Goal: Task Accomplishment & Management: Use online tool/utility

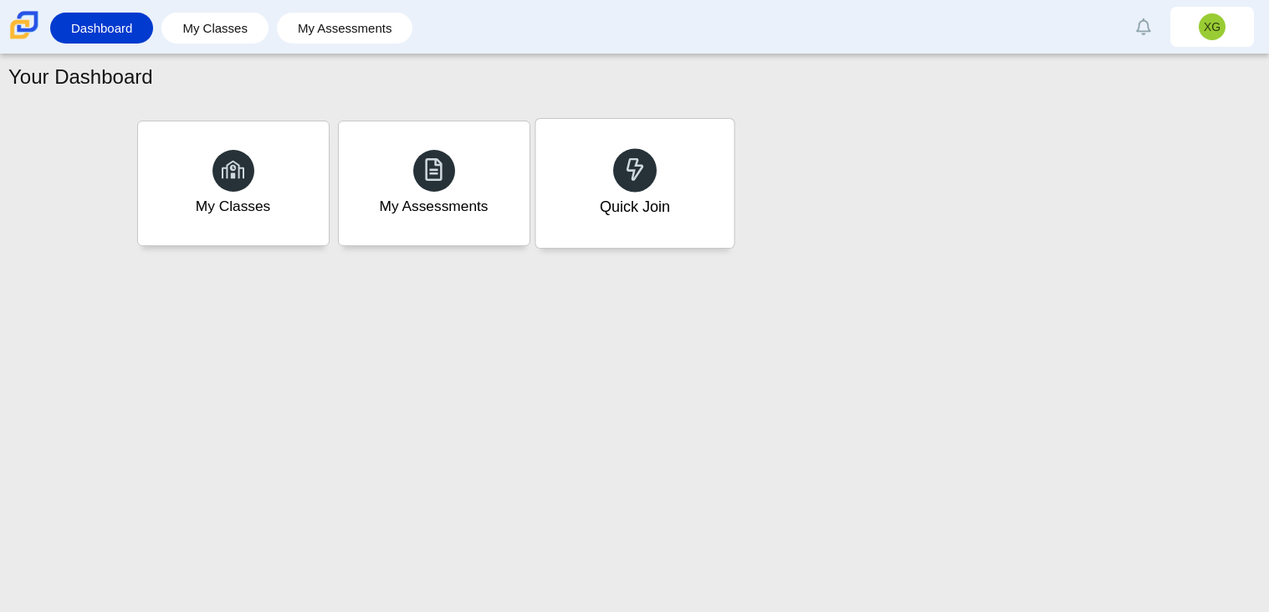
click at [684, 166] on div "Quick Join" at bounding box center [634, 183] width 198 height 129
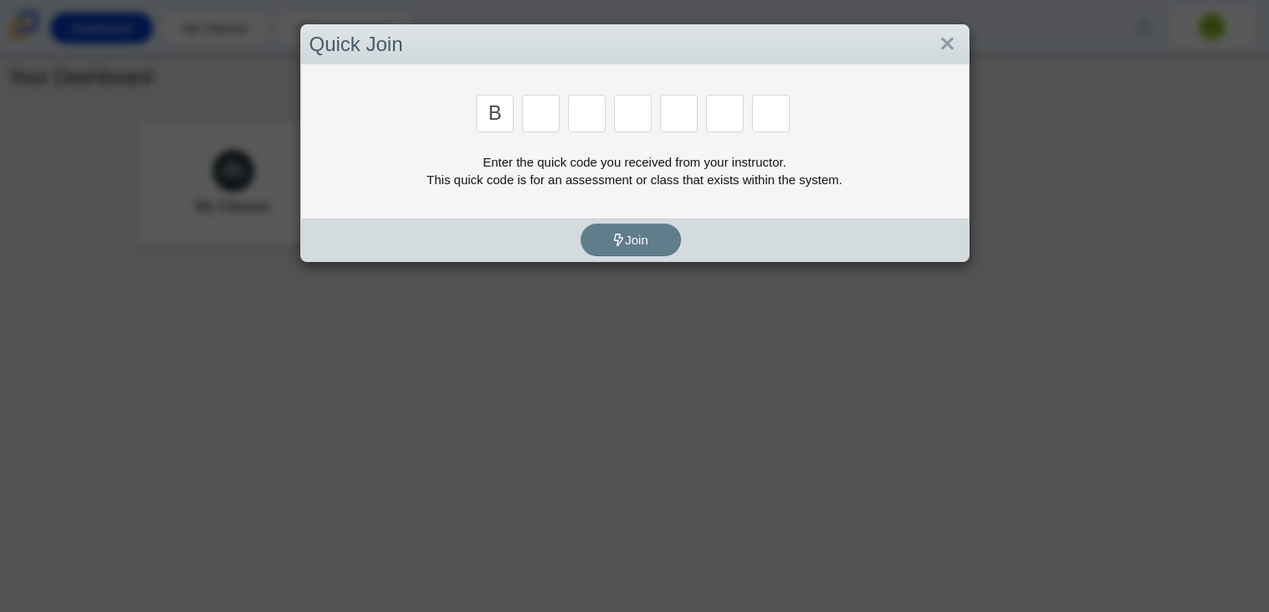
type input "b"
type input "w"
type input "8"
type input "w"
type input "z"
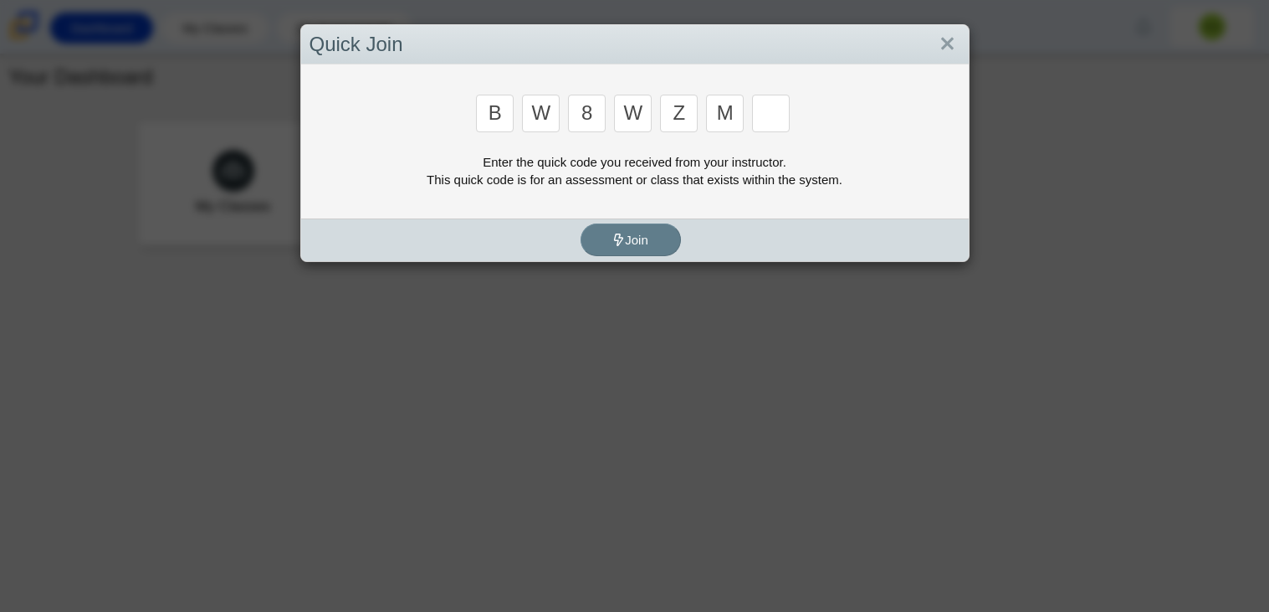
type input "m"
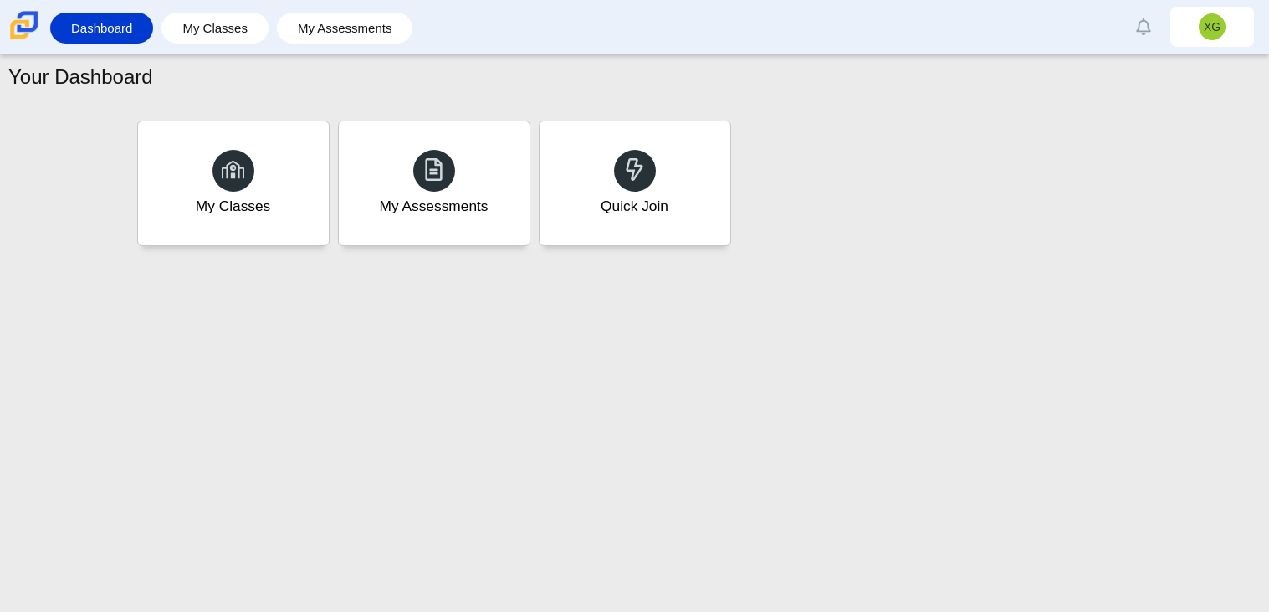
type input "v"
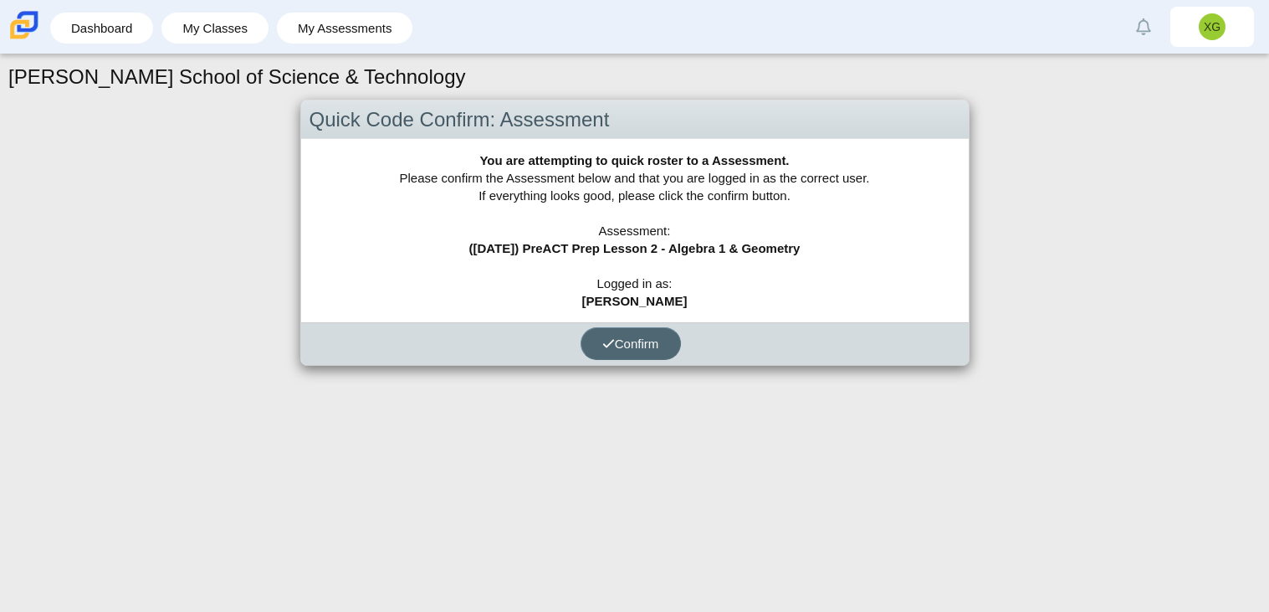
click at [620, 330] on button "Confirm" at bounding box center [631, 343] width 100 height 33
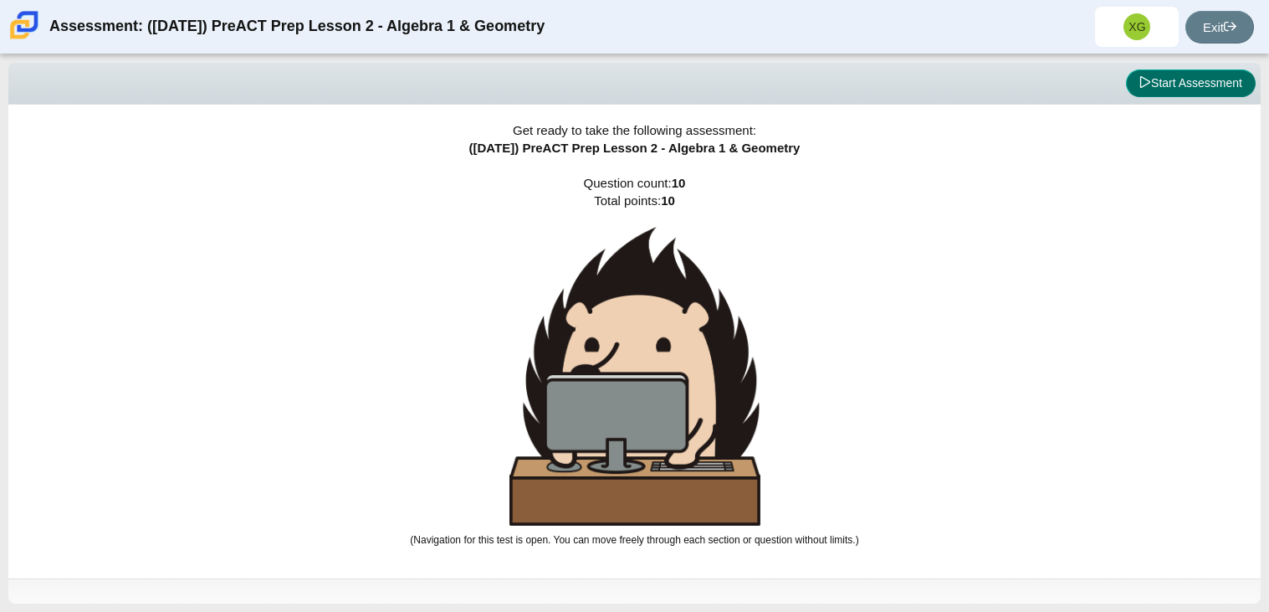
click at [1193, 81] on button "Start Assessment" at bounding box center [1191, 83] width 130 height 28
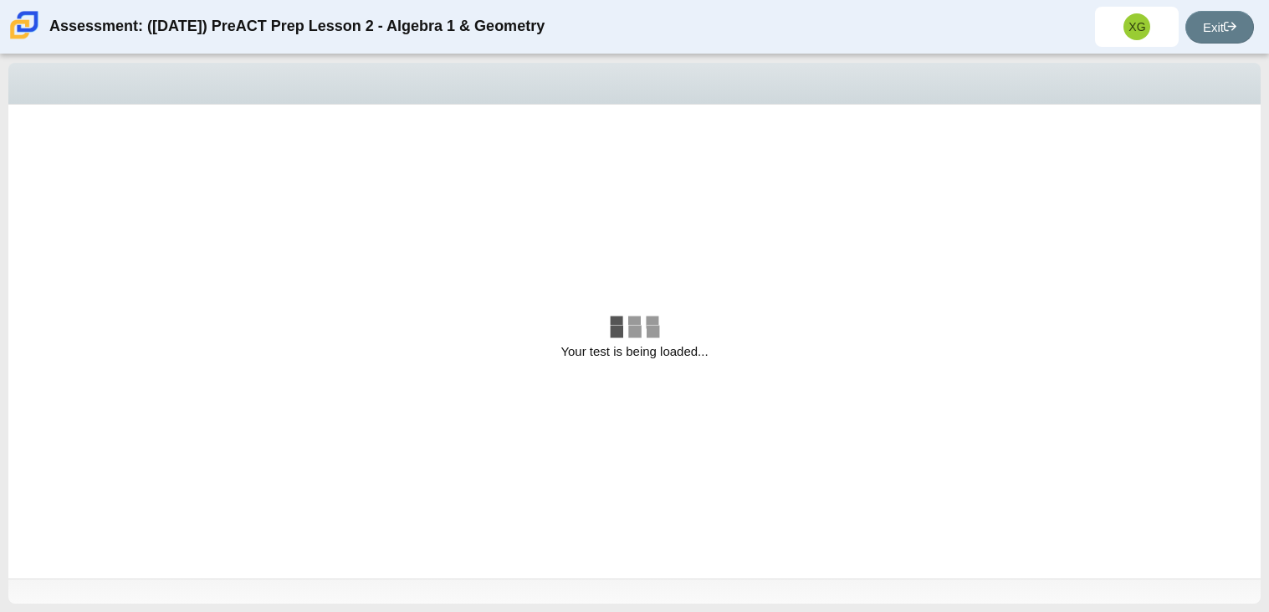
select select "bbf5d072-3e0b-44c4-9a12-6e7c9033f65b"
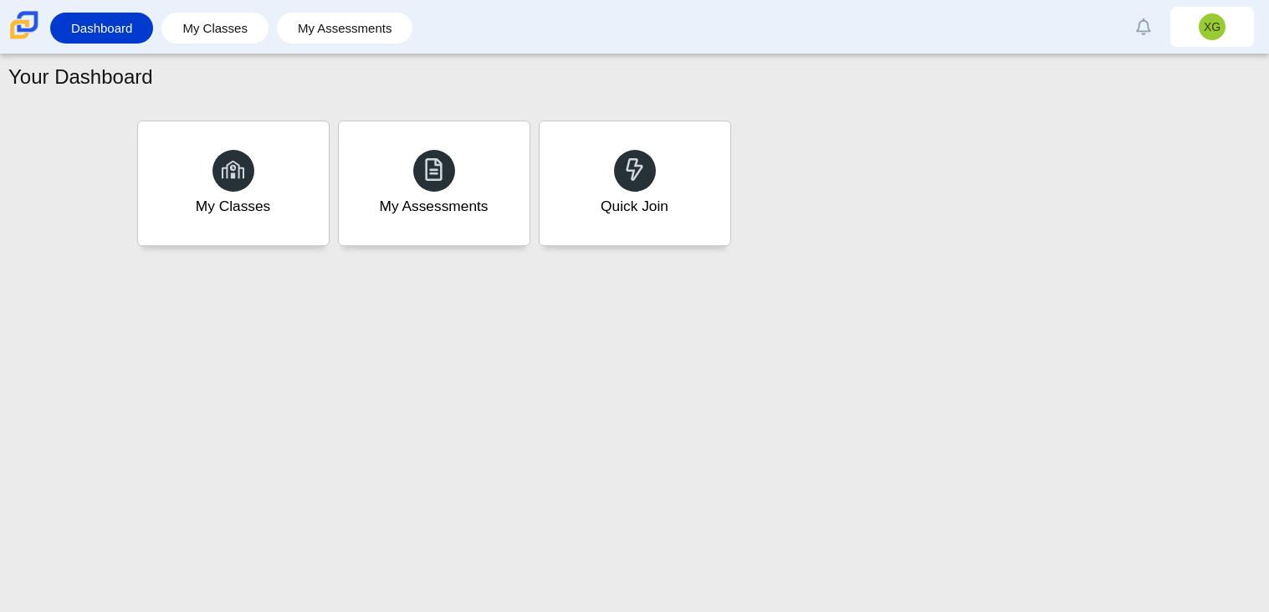
click at [699, 184] on div "Quick Join" at bounding box center [635, 183] width 191 height 124
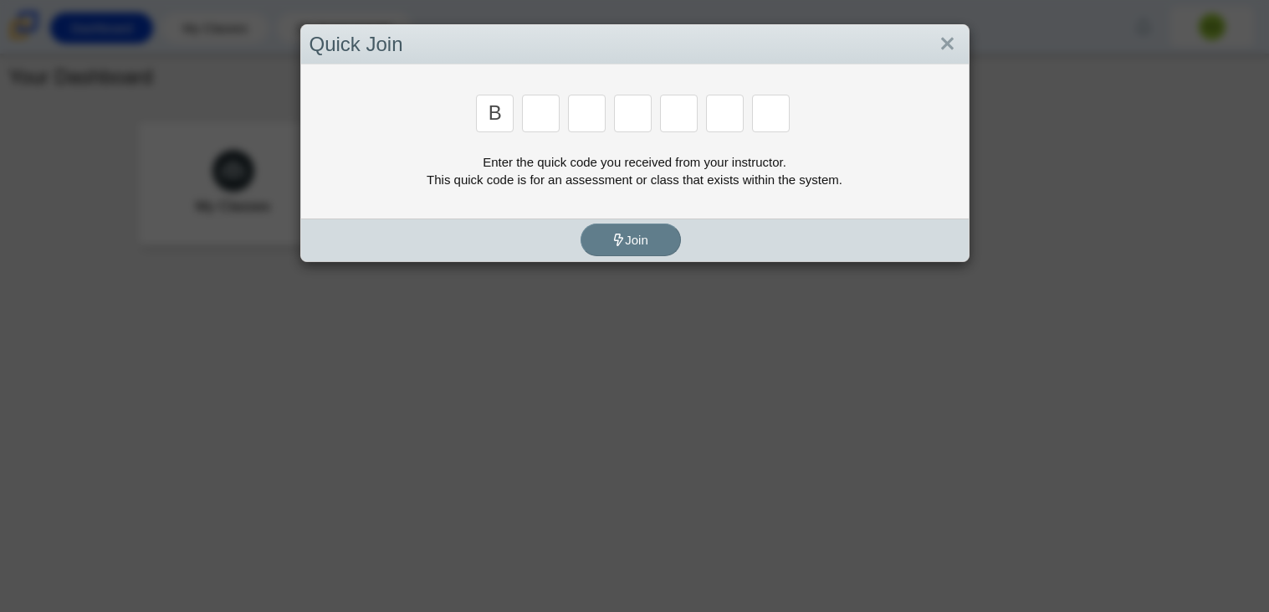
type input "b"
type input "w"
type input "8"
type input "w"
type input "z"
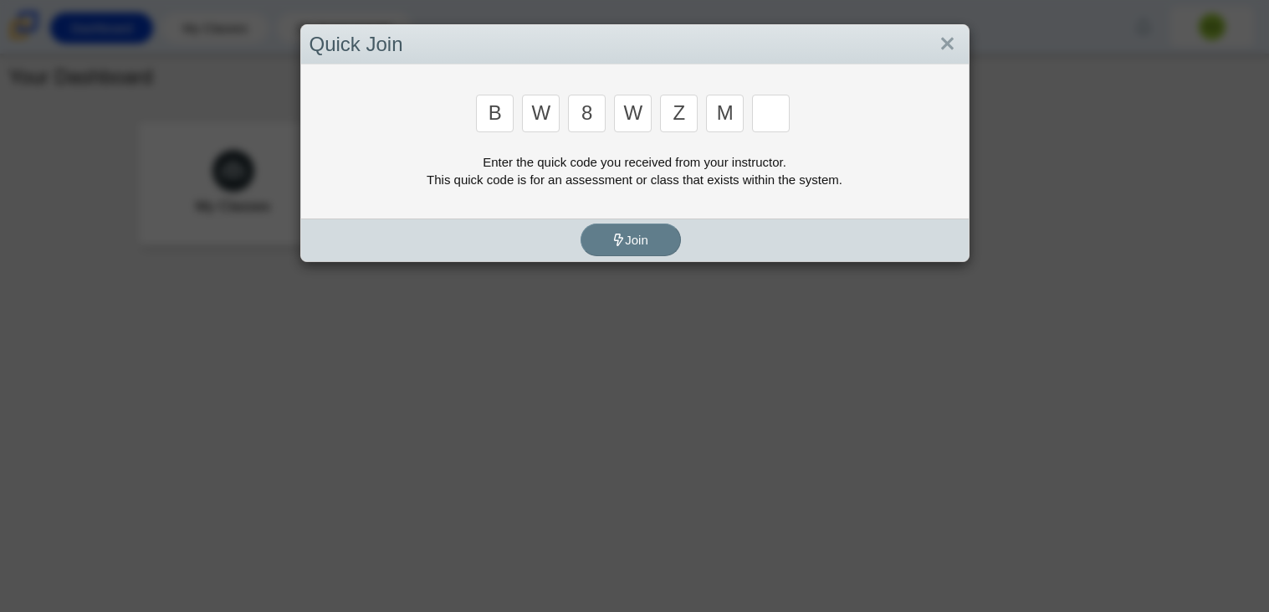
type input "m"
type input "v"
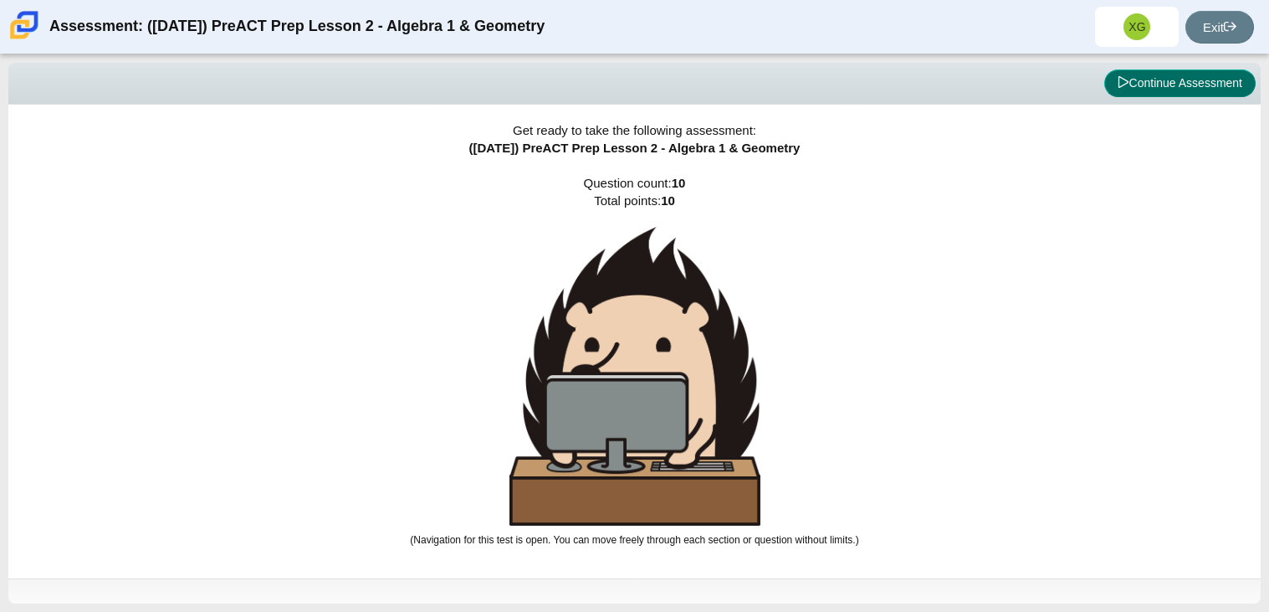
click at [1201, 85] on button "Continue Assessment" at bounding box center [1179, 83] width 151 height 28
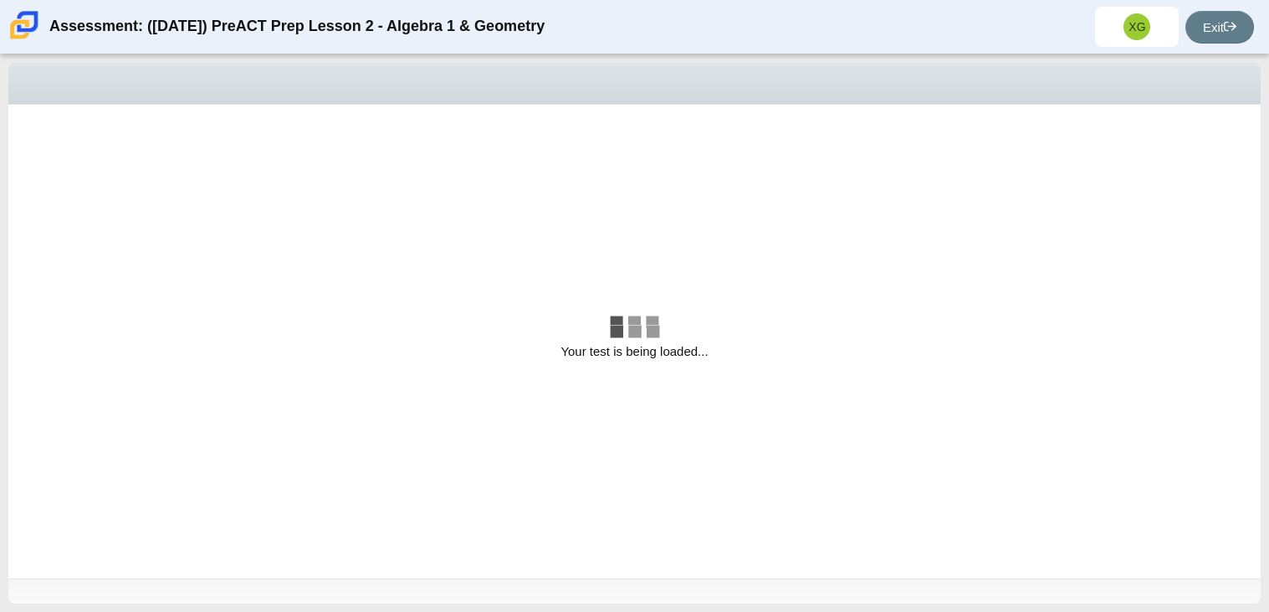
select select "bbf5d072-3e0b-44c4-9a12-6e7c9033f65b"
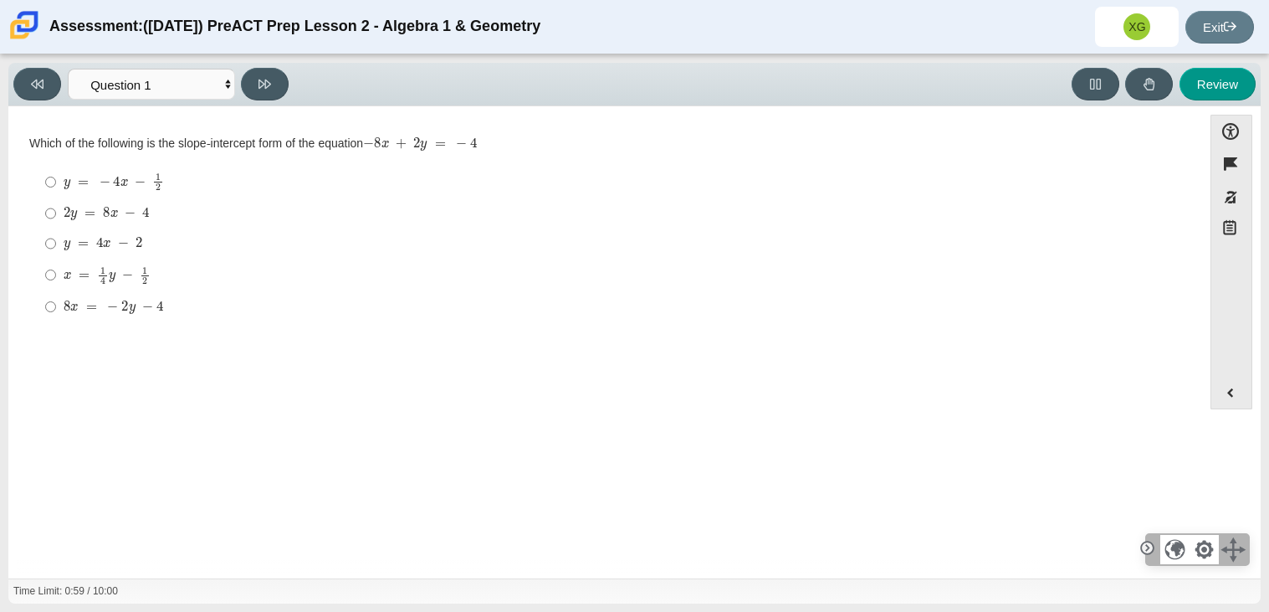
click at [142, 220] on mjx-math "Assessment items" at bounding box center [107, 214] width 86 height 14
click at [56, 220] on input "2 y = 8 x − 4 2 y = 8 x − 4" at bounding box center [50, 213] width 11 height 30
radio input "true"
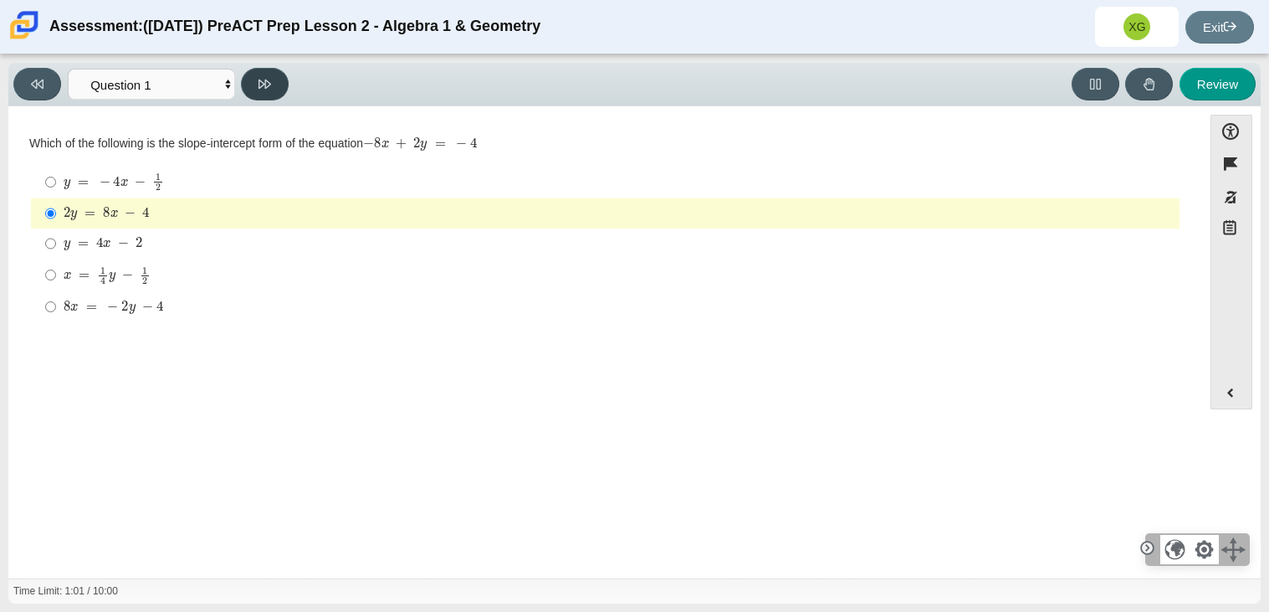
click at [266, 95] on button at bounding box center [265, 84] width 48 height 33
select select "ed62e223-81bd-4cbf-ab48-ab975844bd1f"
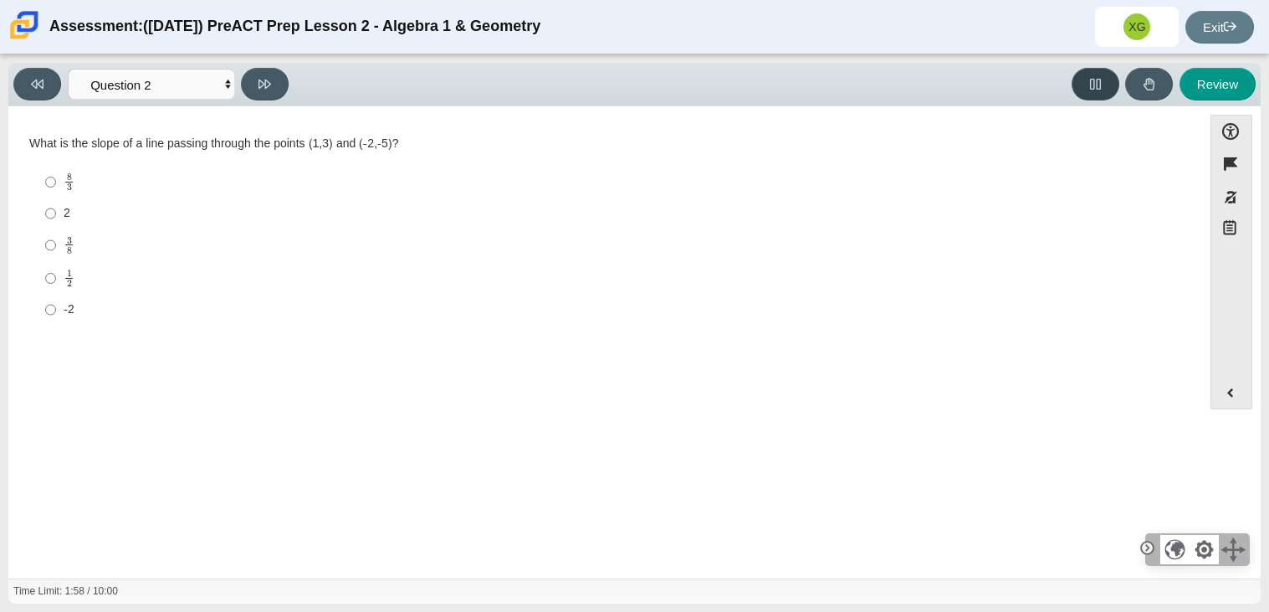
click at [1106, 83] on button at bounding box center [1096, 84] width 48 height 33
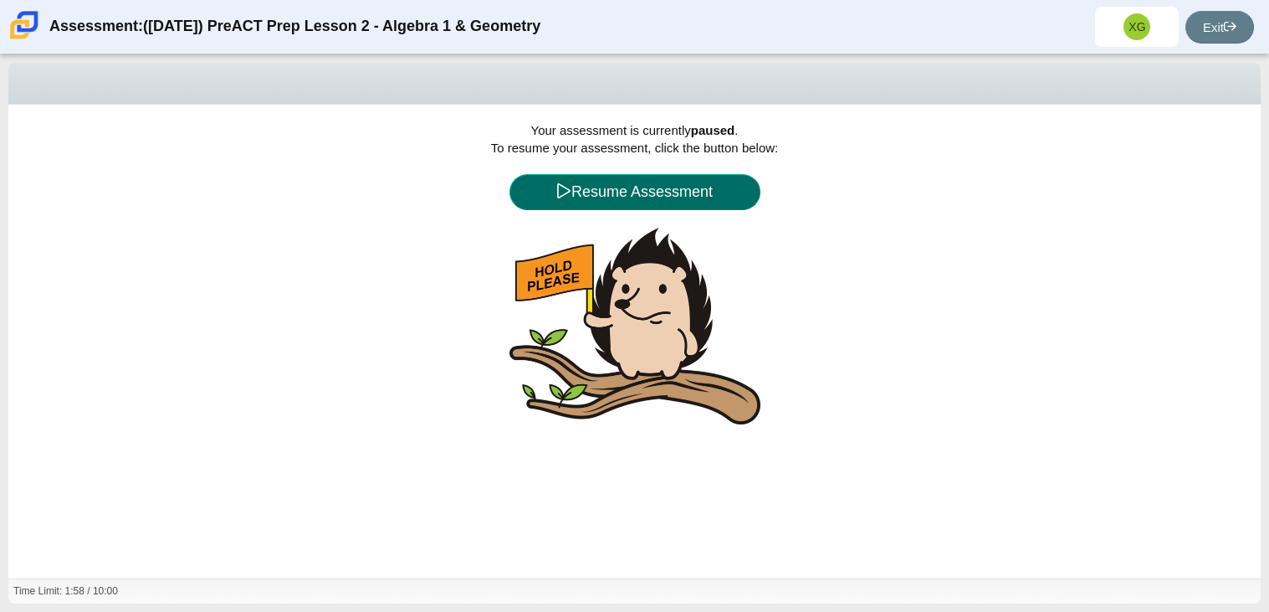
click at [745, 202] on button "Resume Assessment" at bounding box center [635, 192] width 251 height 36
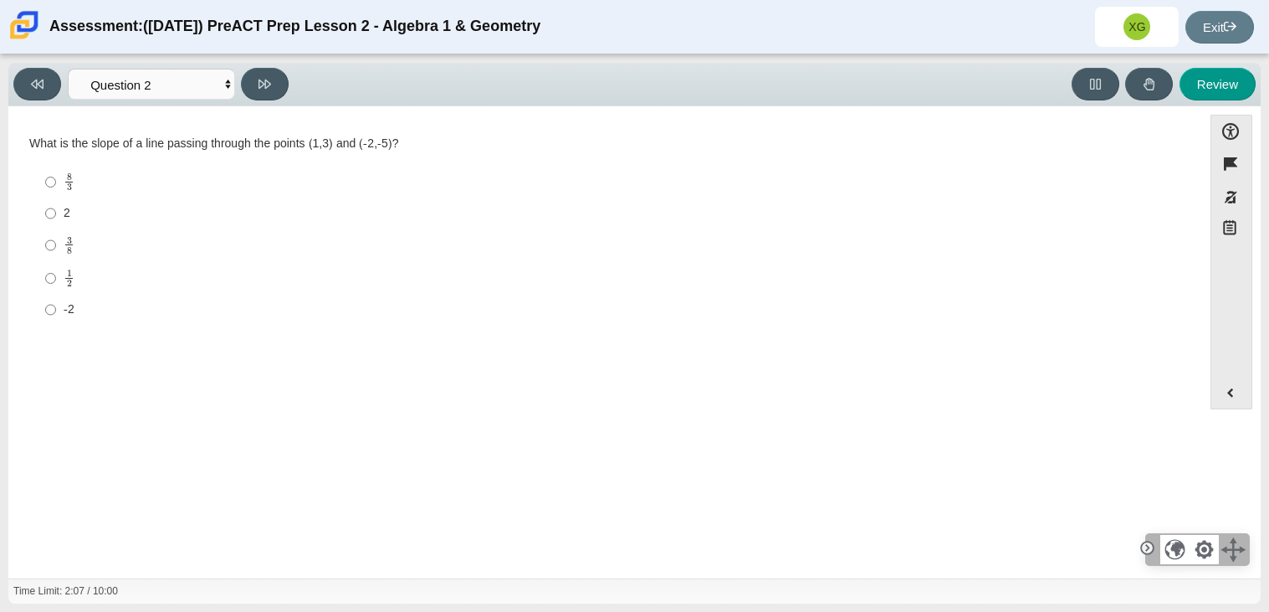
click at [69, 189] on mjx-c "Assessment items" at bounding box center [69, 186] width 5 height 7
click at [56, 189] on input "8 3 8 thirds" at bounding box center [50, 182] width 11 height 33
radio input "true"
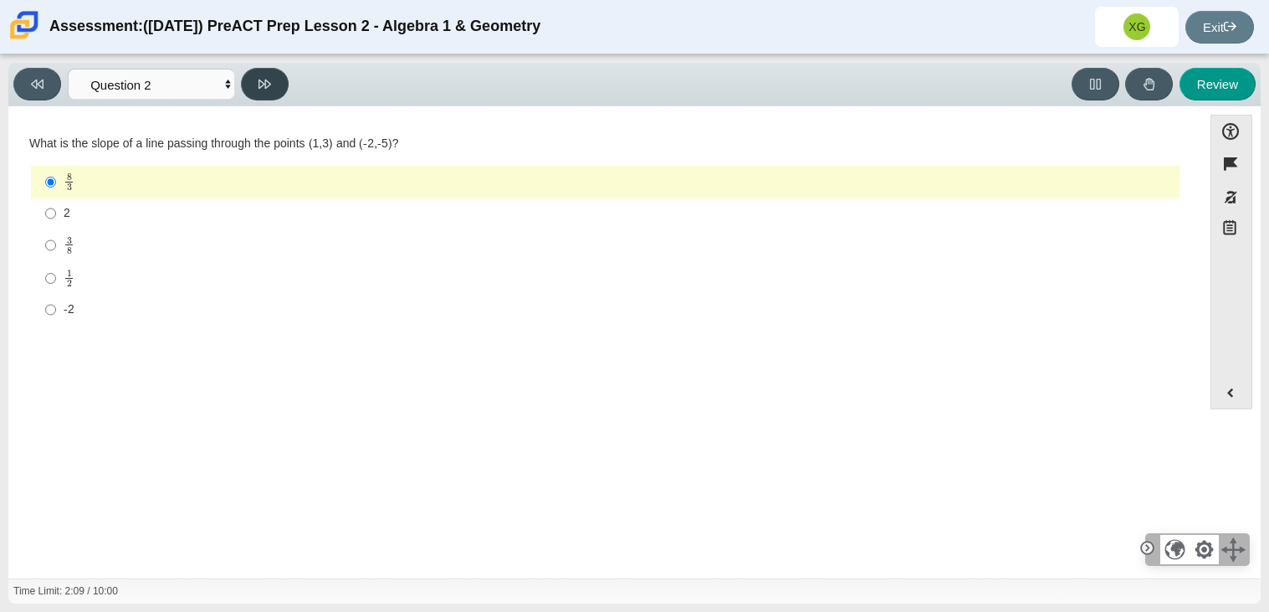
click at [267, 91] on button at bounding box center [265, 84] width 48 height 33
select select "97f4f5fa-a52e-4fed-af51-565bfcdf47cb"
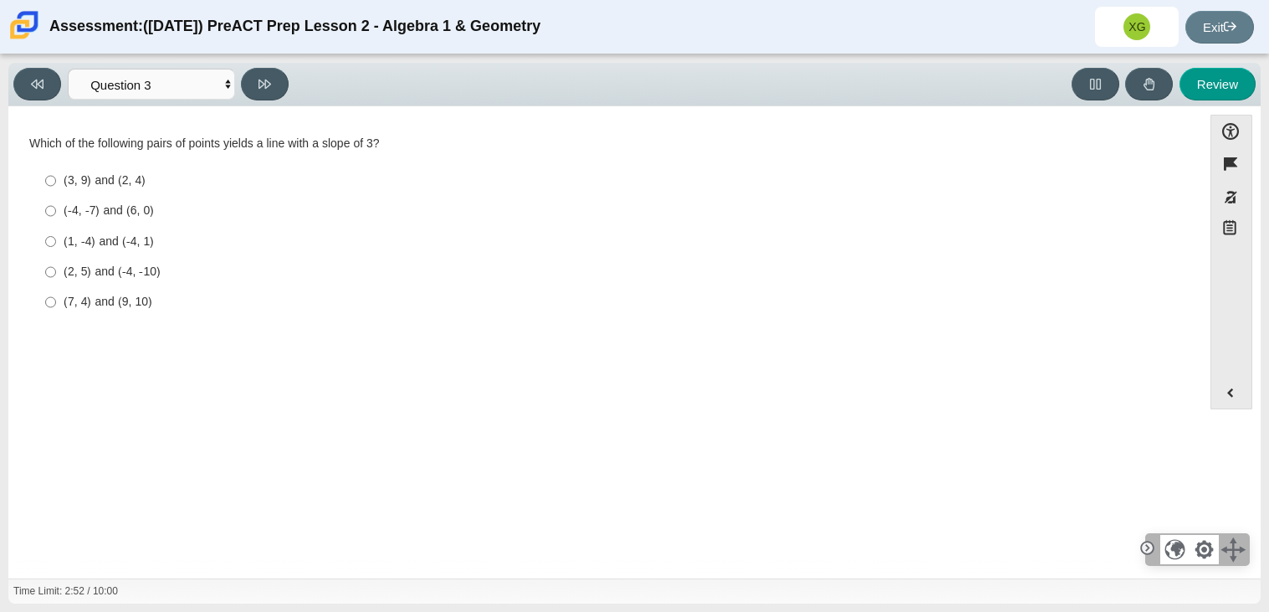
click at [146, 278] on div "(2, 5) and (-4, -10)" at bounding box center [618, 272] width 1109 height 17
click at [56, 278] on input "(2, 5) and (-4, -10) (2, 5) and (-4, -10)" at bounding box center [50, 272] width 11 height 30
radio input "true"
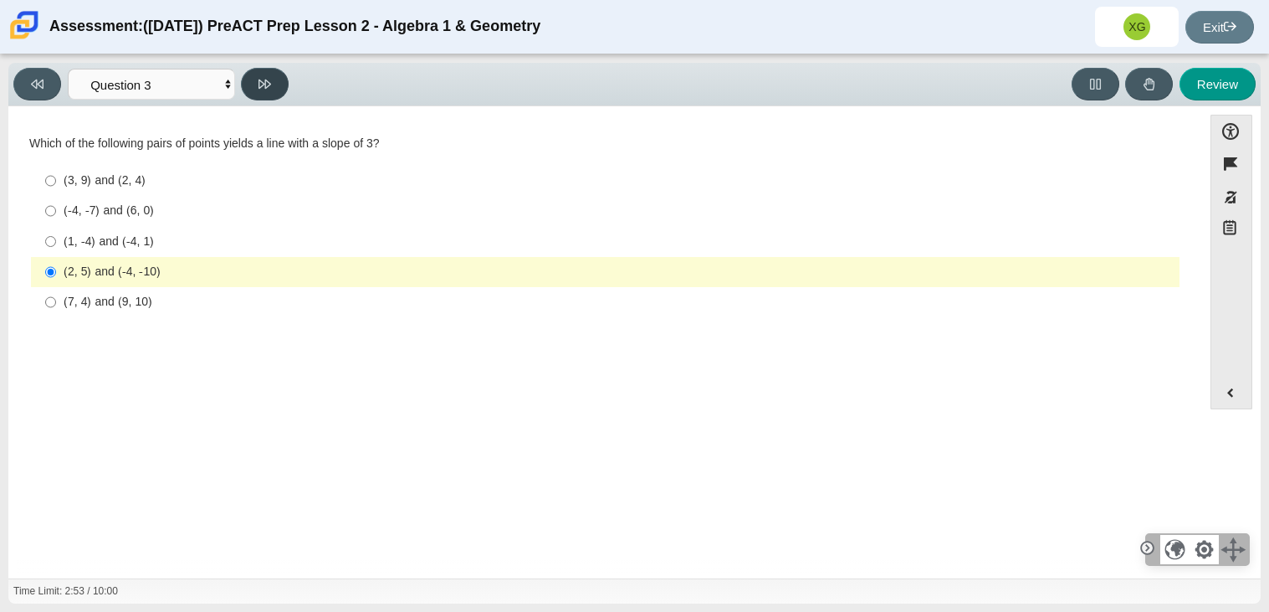
click at [268, 86] on icon at bounding box center [265, 84] width 13 height 13
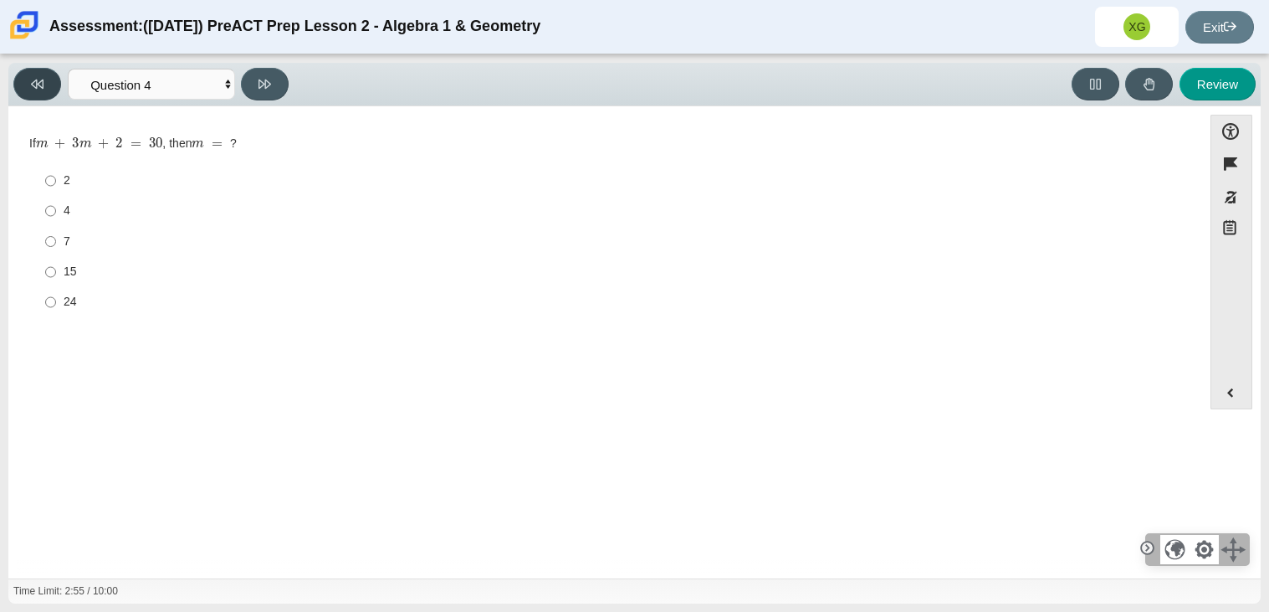
click at [34, 89] on icon at bounding box center [37, 84] width 13 height 13
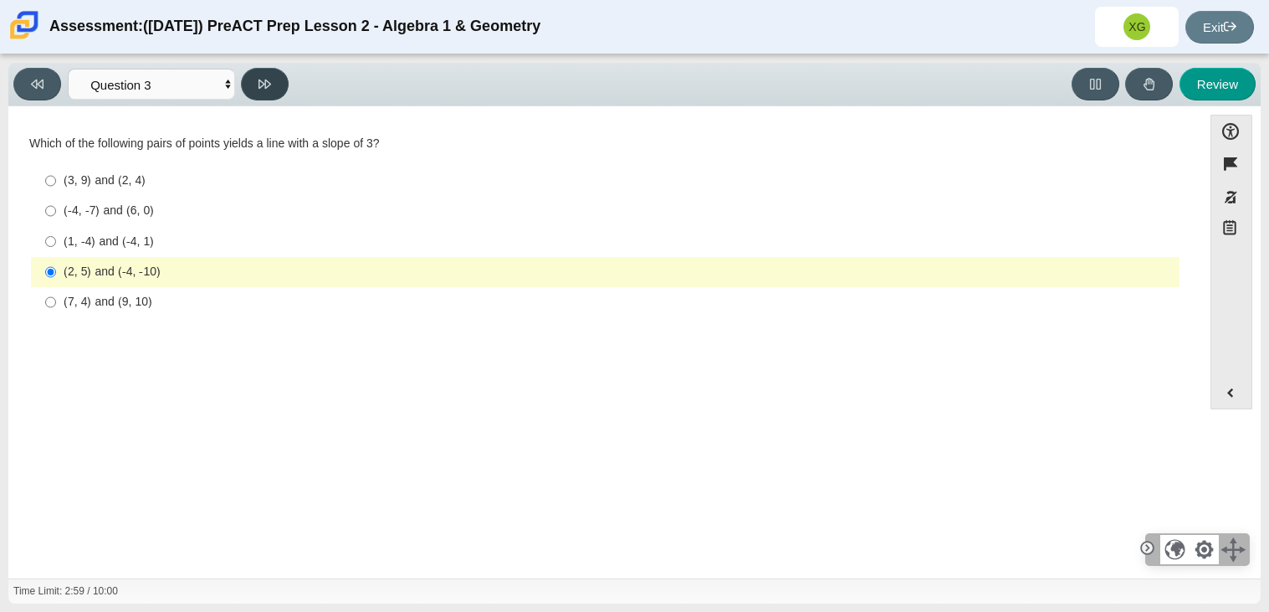
click at [255, 86] on button at bounding box center [265, 84] width 48 height 33
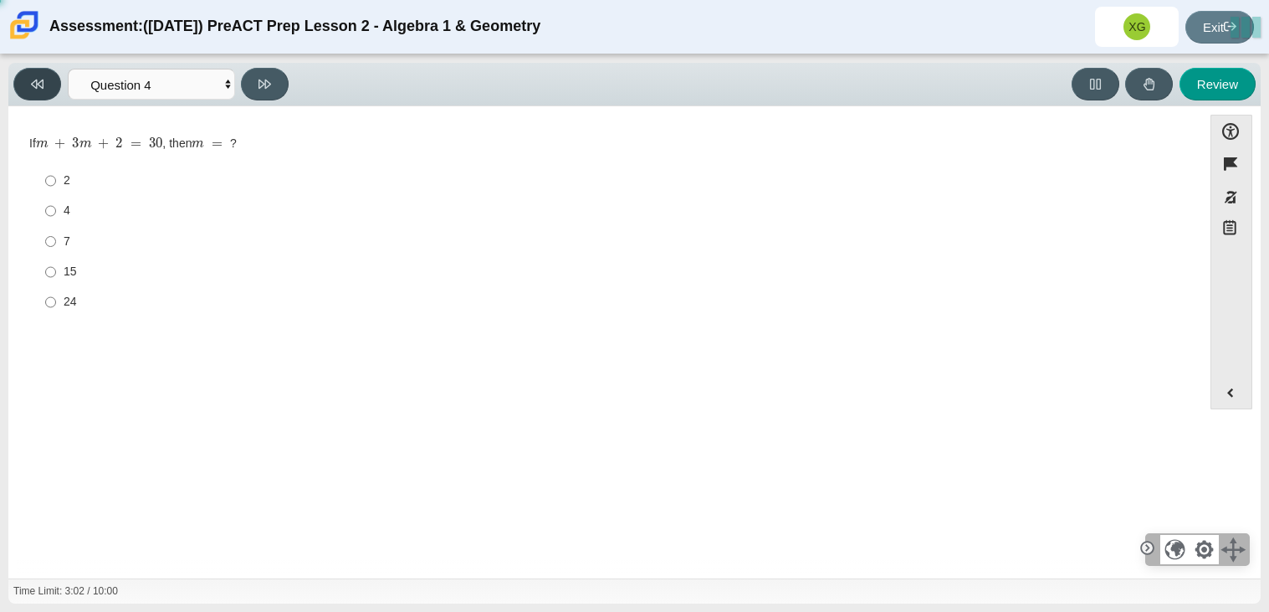
click at [28, 88] on button at bounding box center [37, 84] width 48 height 33
select select "97f4f5fa-a52e-4fed-af51-565bfcdf47cb"
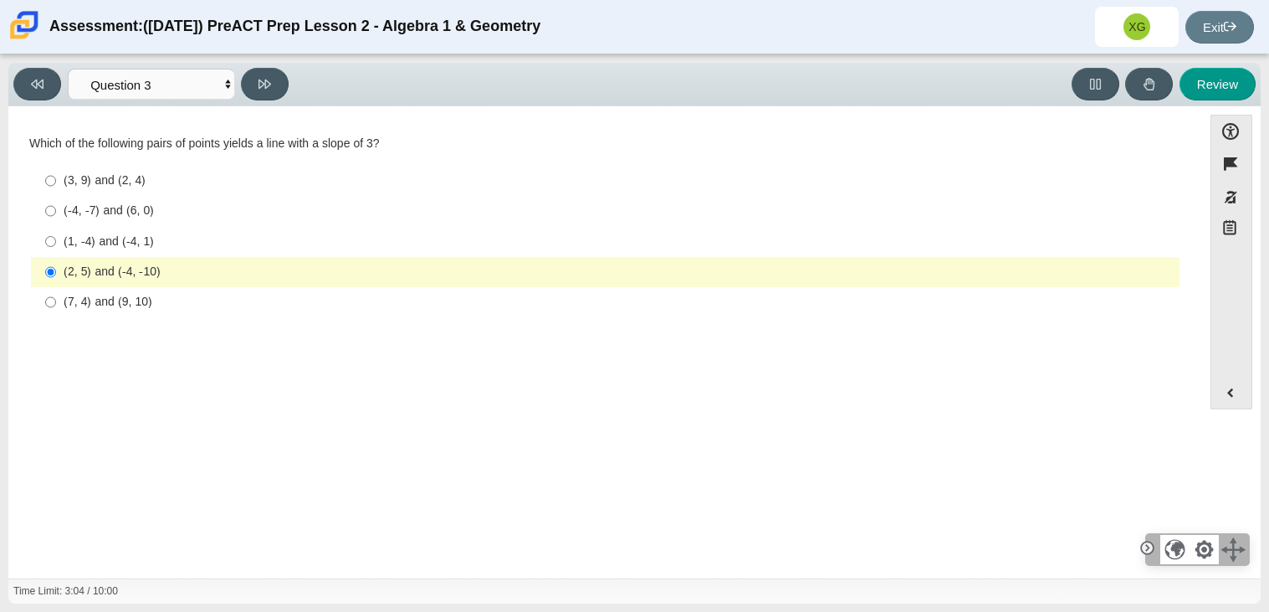
click at [185, 308] on div "(7, 4) and (9, 10)" at bounding box center [618, 302] width 1109 height 17
click at [56, 308] on input "(7, 4) and (9, 10) (7, 4) and (9, 10)" at bounding box center [50, 302] width 11 height 30
radio input "true"
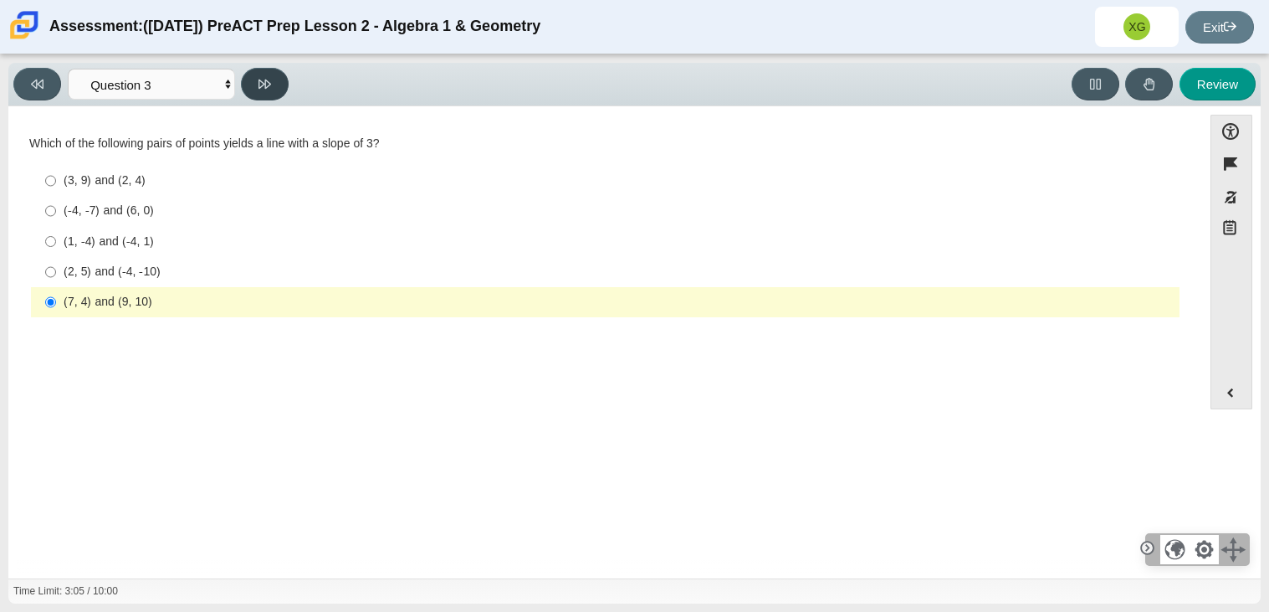
click at [269, 92] on button at bounding box center [265, 84] width 48 height 33
select select "89427bb7-e313-4f00-988f-8b8255897029"
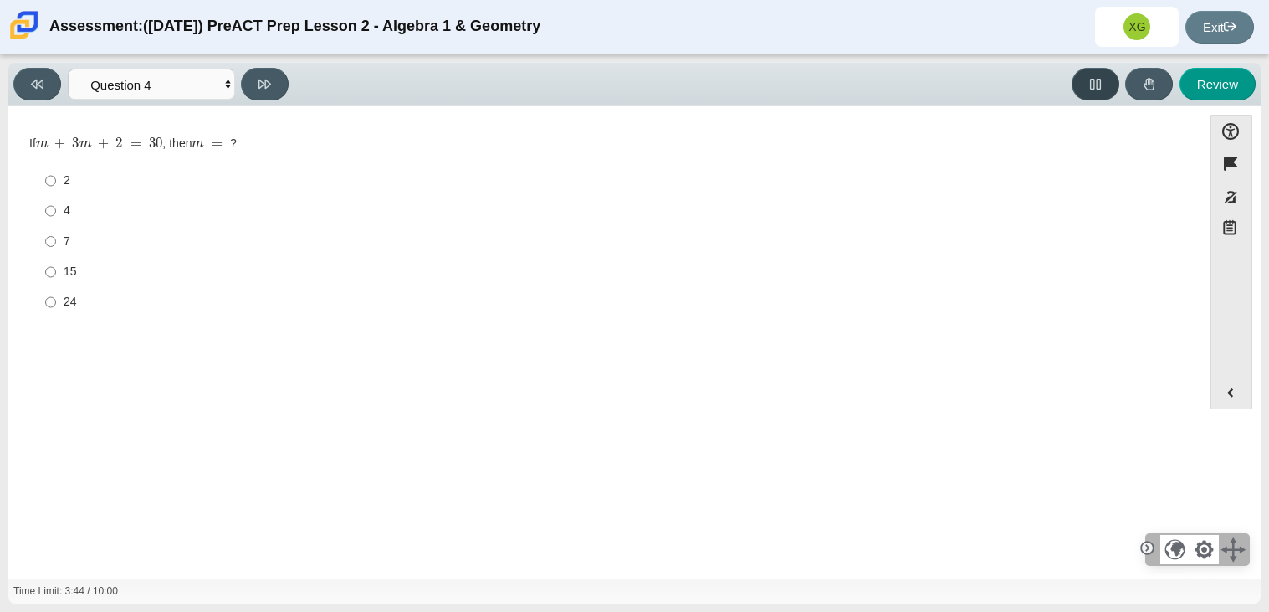
click at [1097, 78] on icon at bounding box center [1095, 84] width 13 height 13
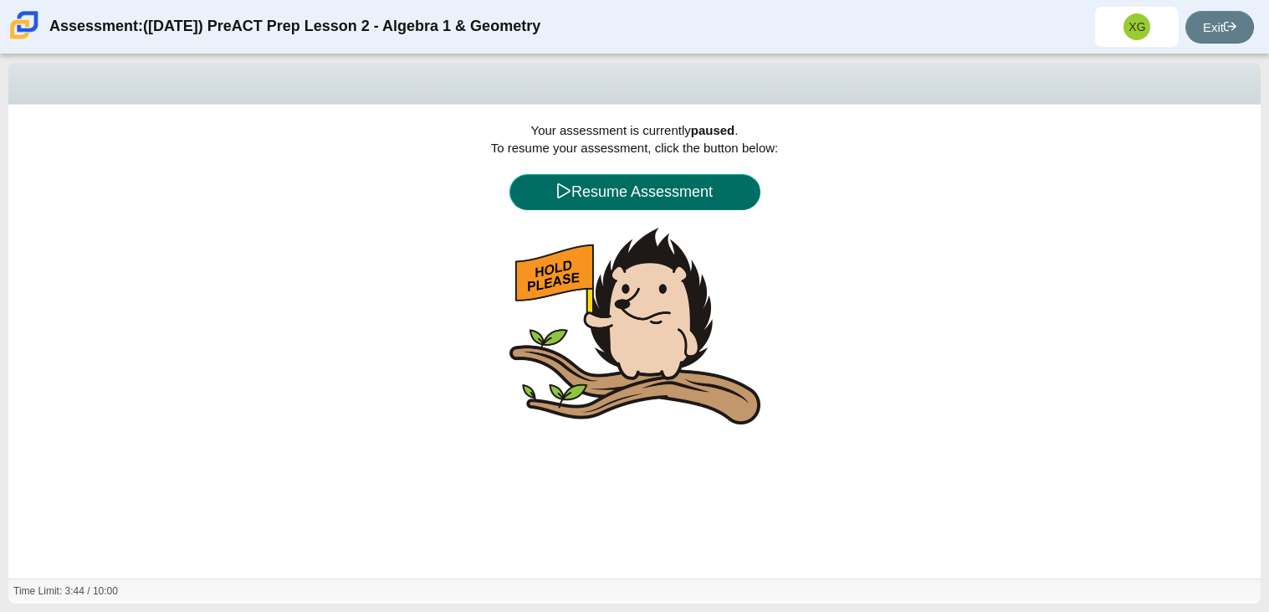
click at [617, 189] on button "Resume Assessment" at bounding box center [635, 192] width 251 height 36
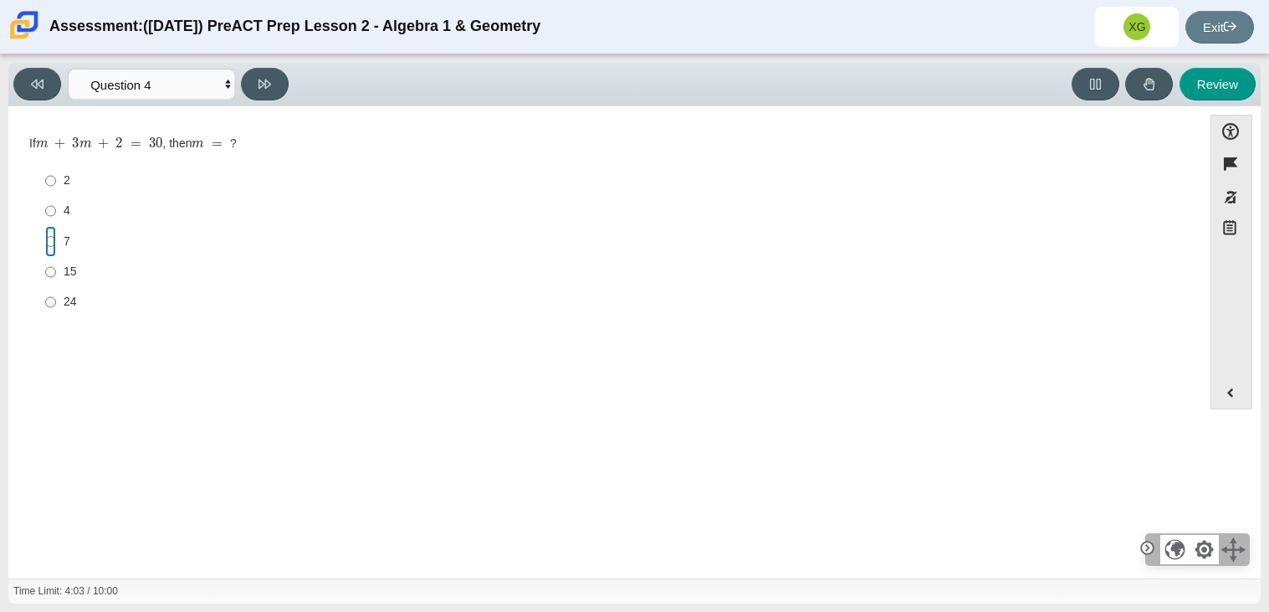
click at [45, 235] on input "7 7" at bounding box center [50, 241] width 11 height 30
radio input "true"
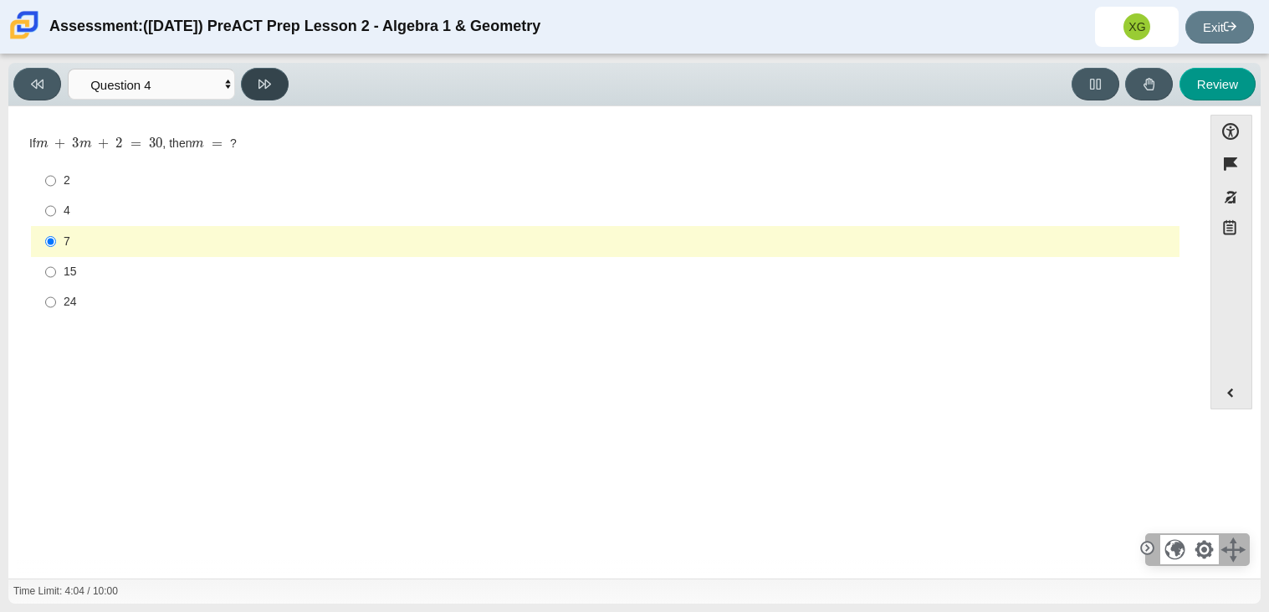
click at [279, 87] on button at bounding box center [265, 84] width 48 height 33
select select "489dcffd-4e6a-49cf-a9d6-ad1d4a911a4e"
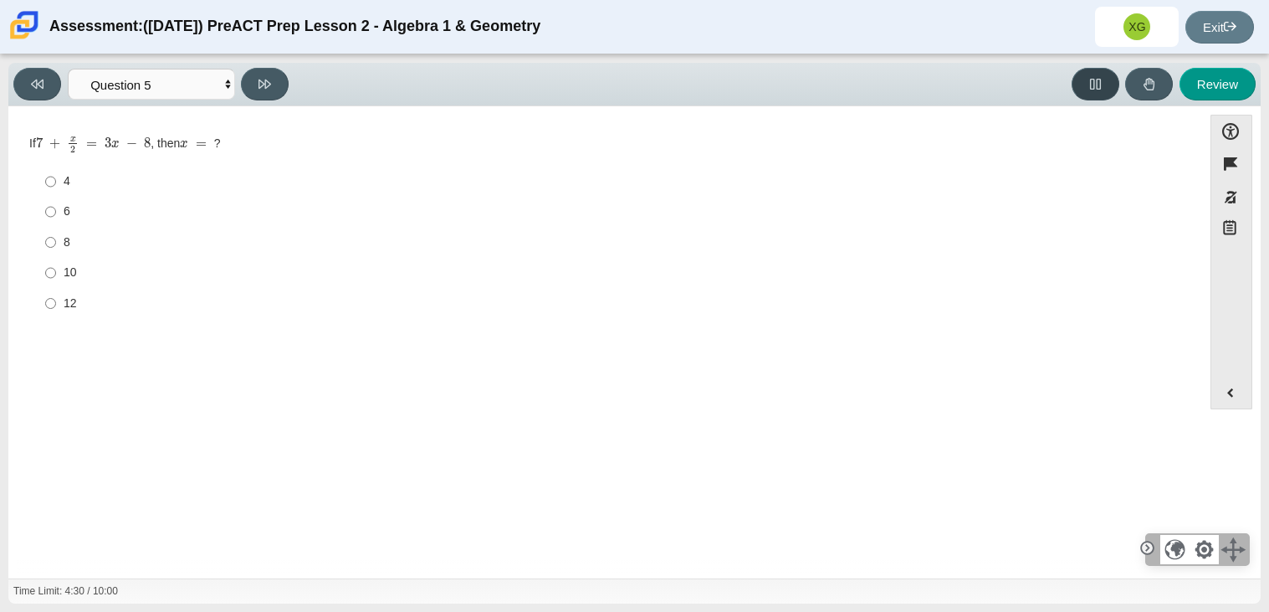
click at [1100, 89] on icon at bounding box center [1095, 84] width 13 height 13
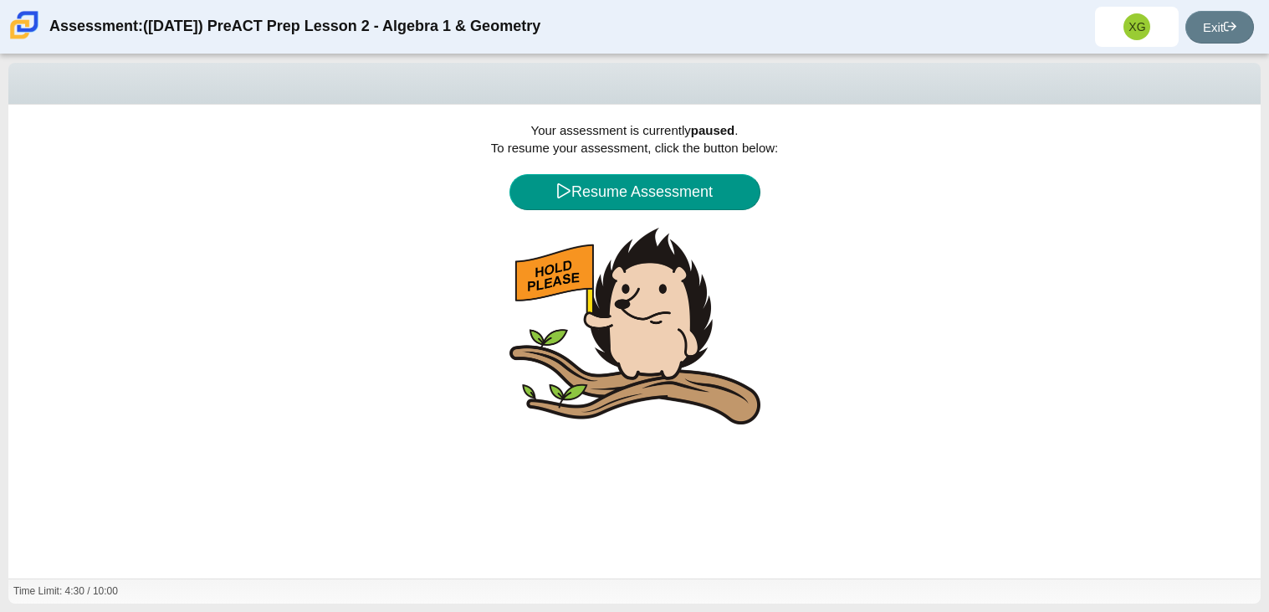
click at [905, 27] on div "Assessment: (9/29/25) PreACT Prep Lesson 2 - Algebra 1 & Geometry XG Xochitl Gu…" at bounding box center [634, 27] width 1269 height 54
click at [658, 203] on button "Resume Assessment" at bounding box center [635, 192] width 251 height 36
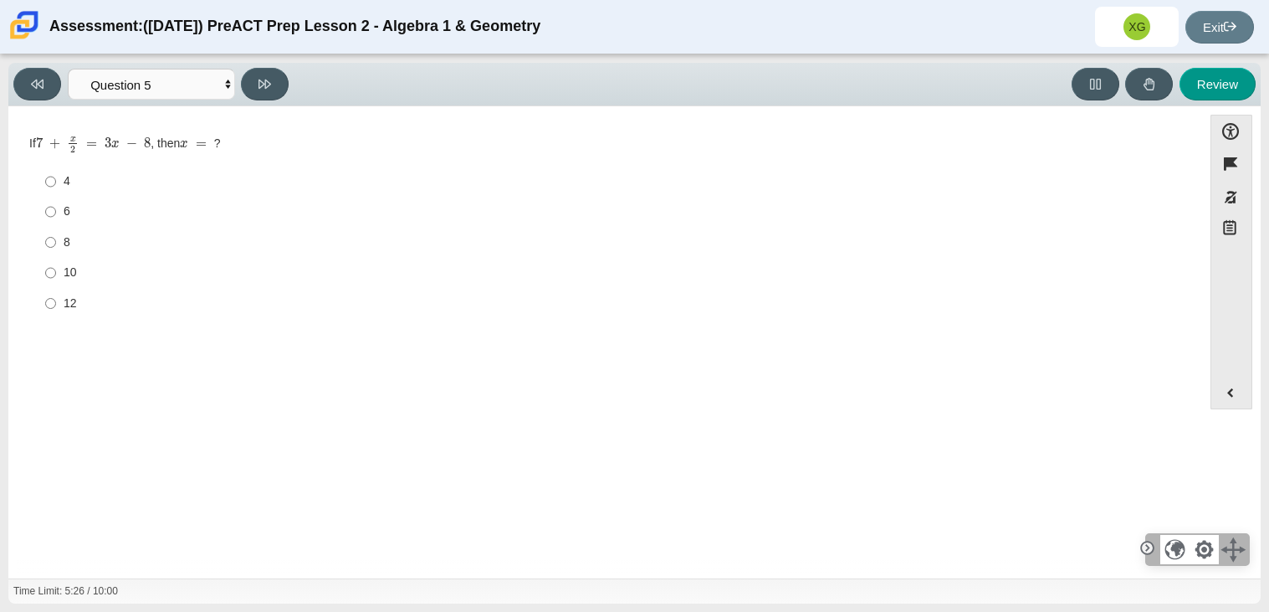
click at [55, 183] on label "4 4" at bounding box center [606, 181] width 1146 height 30
click at [55, 183] on input "4 4" at bounding box center [50, 181] width 11 height 30
radio input "true"
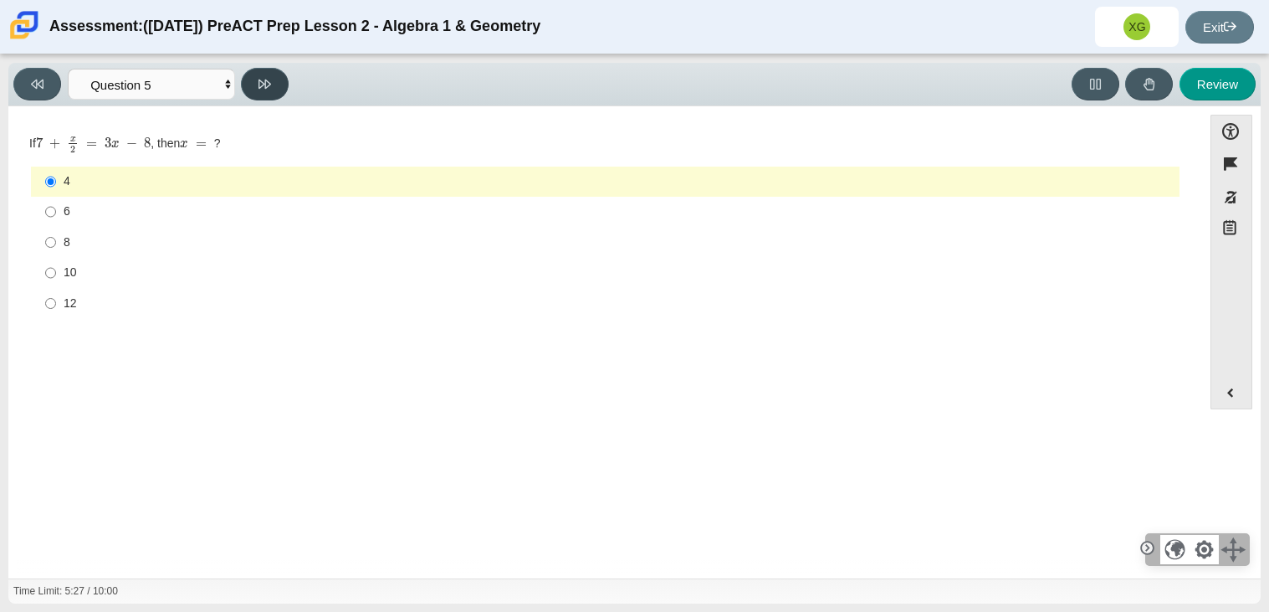
click at [274, 77] on button at bounding box center [265, 84] width 48 height 33
select select "210571de-36a6-4d8e-a361-ceff8ef801dc"
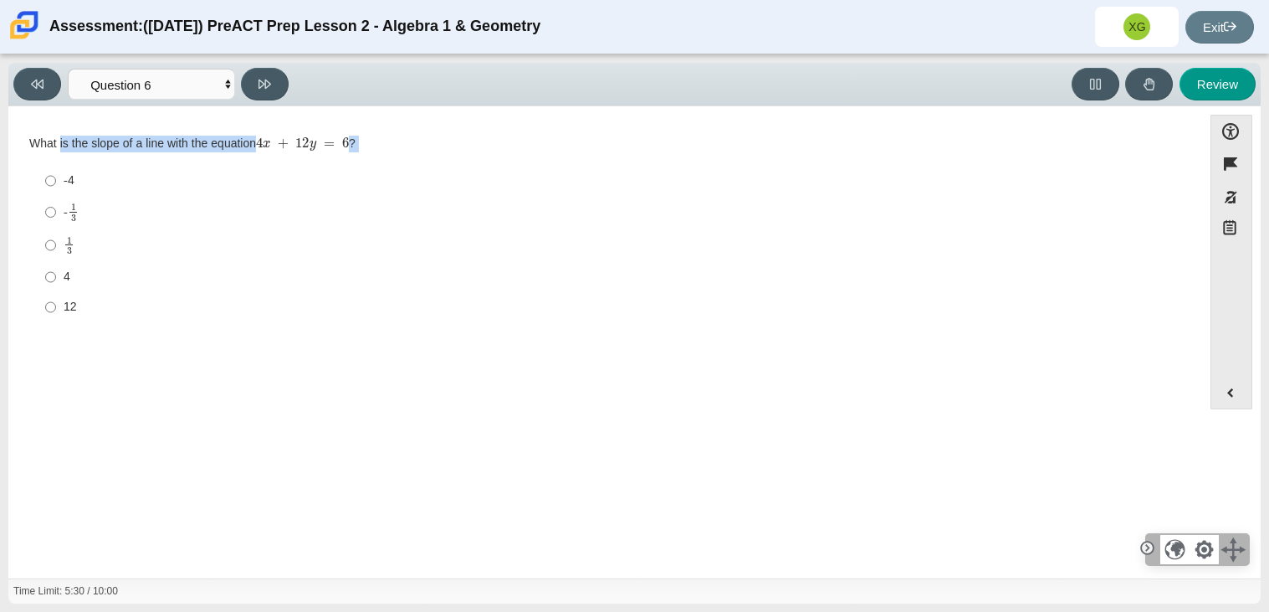
drag, startPoint x: 59, startPoint y: 148, endPoint x: 181, endPoint y: 158, distance: 121.7
click at [181, 158] on div "What is the slope of a line with the equation 4 x + 12 y = 6 ? Responses -4 -4 …" at bounding box center [605, 230] width 1152 height 188
click at [49, 284] on input "4 4" at bounding box center [50, 277] width 11 height 30
radio input "true"
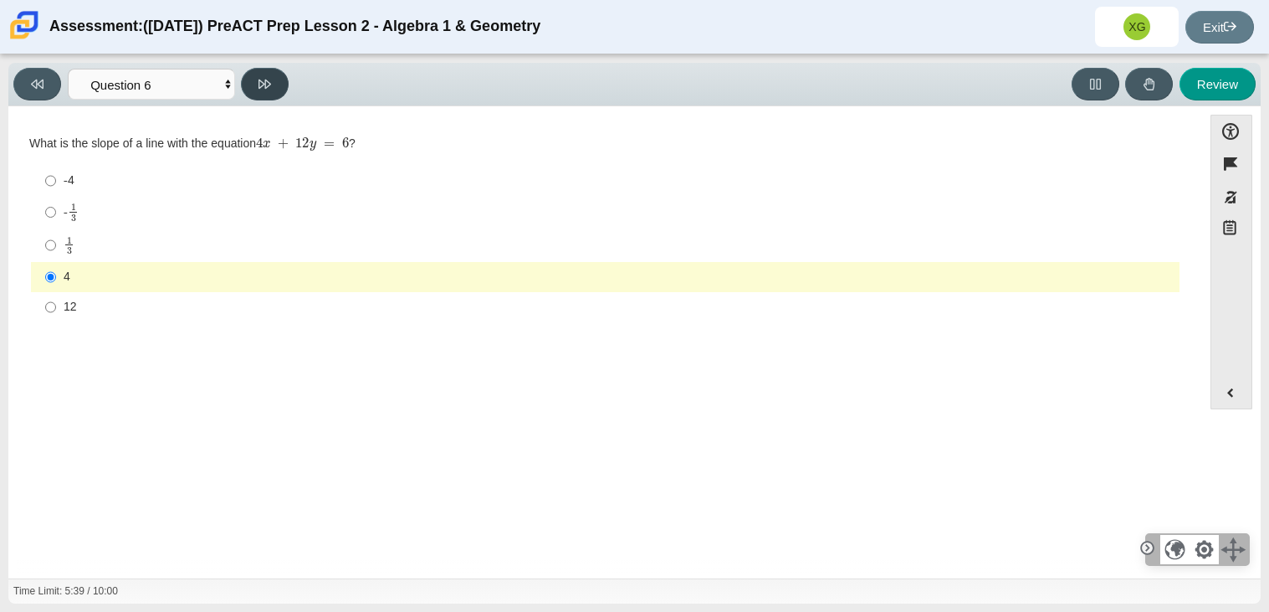
click at [264, 86] on icon at bounding box center [265, 84] width 13 height 13
select select "ec95ace6-bebc-42b8-9428-40567494d4da"
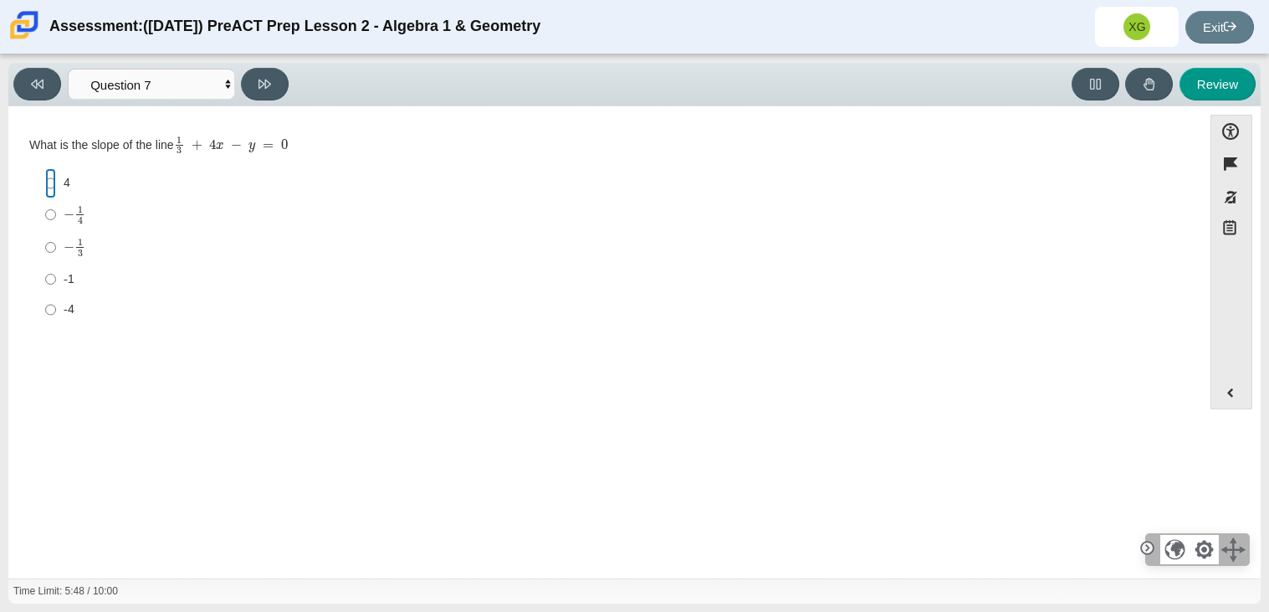
click at [53, 186] on input "4 4" at bounding box center [50, 183] width 11 height 30
radio input "true"
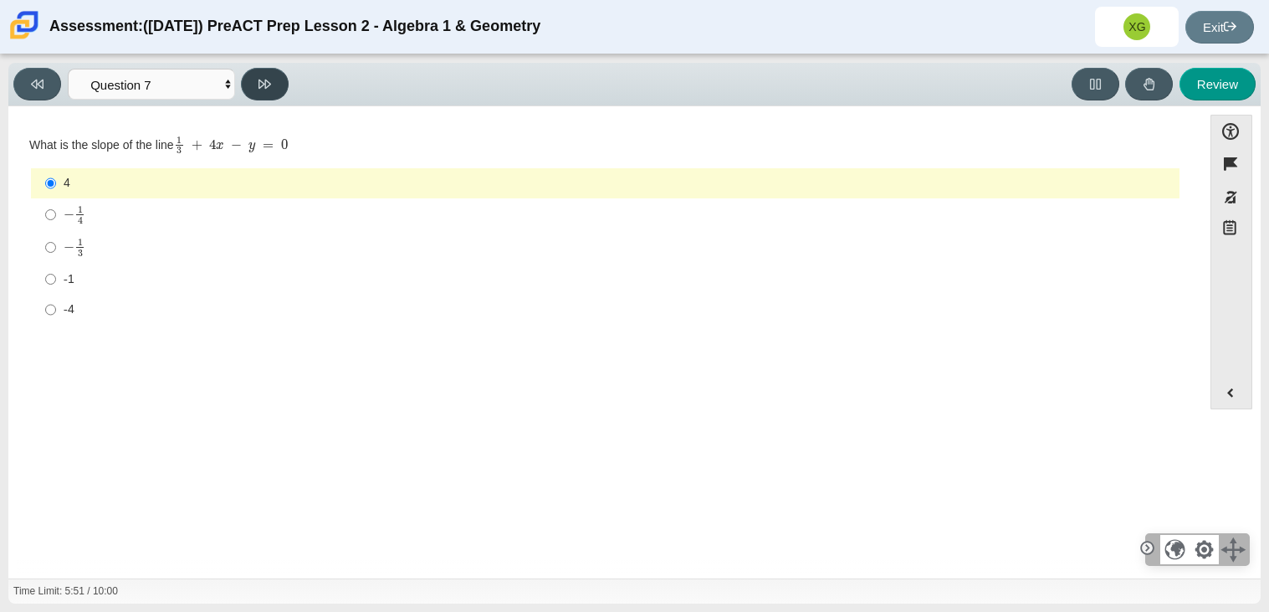
click at [255, 90] on button at bounding box center [265, 84] width 48 height 33
select select "ce81fe10-bf29-4b5e-8bd7-4f47f2fed4d8"
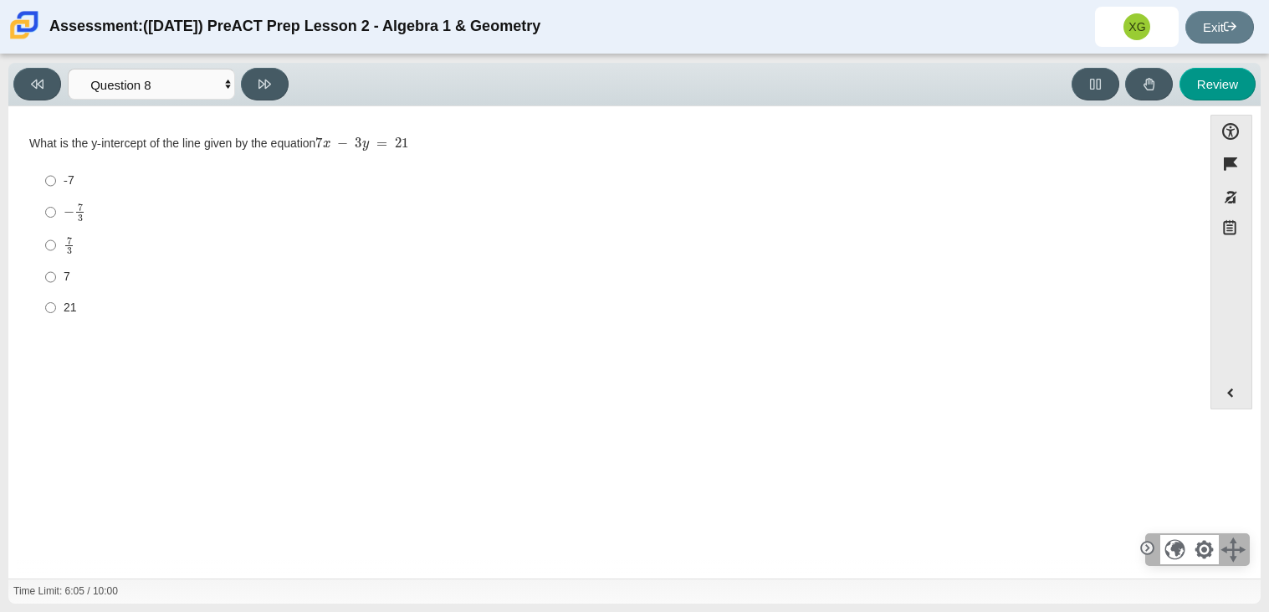
click at [79, 315] on div "21" at bounding box center [618, 308] width 1109 height 17
click at [56, 315] on input "21 21" at bounding box center [50, 307] width 11 height 30
radio input "true"
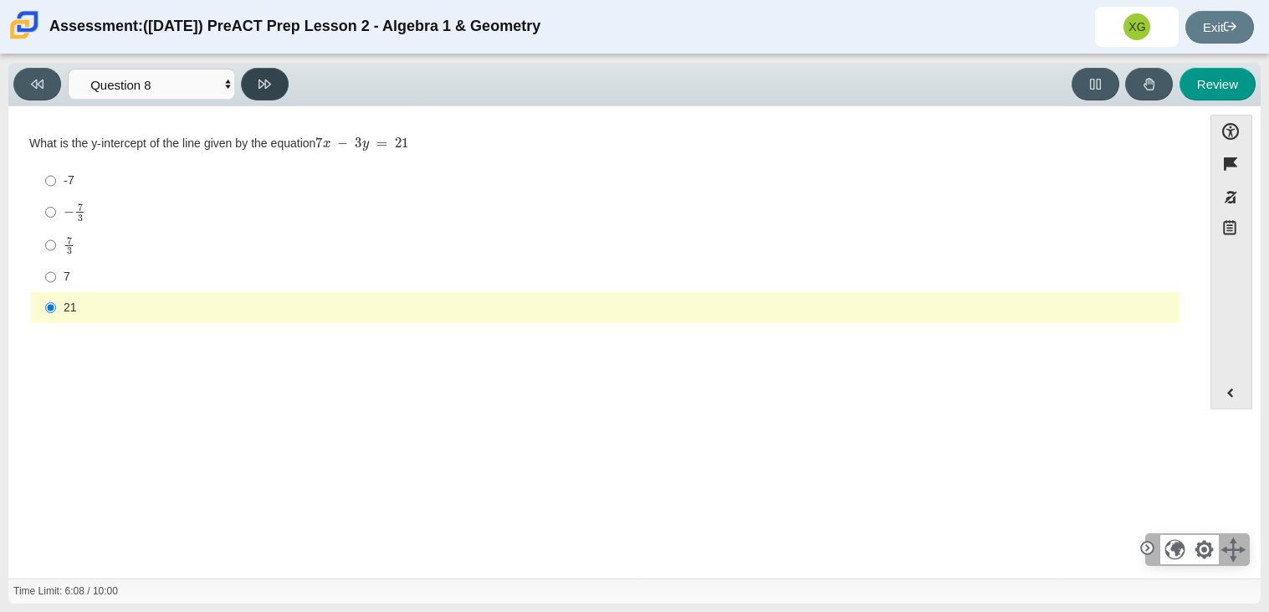
click at [272, 74] on button at bounding box center [265, 84] width 48 height 33
select select "14773eaf-2ca1-47ae-afe7-a624a56f34b3"
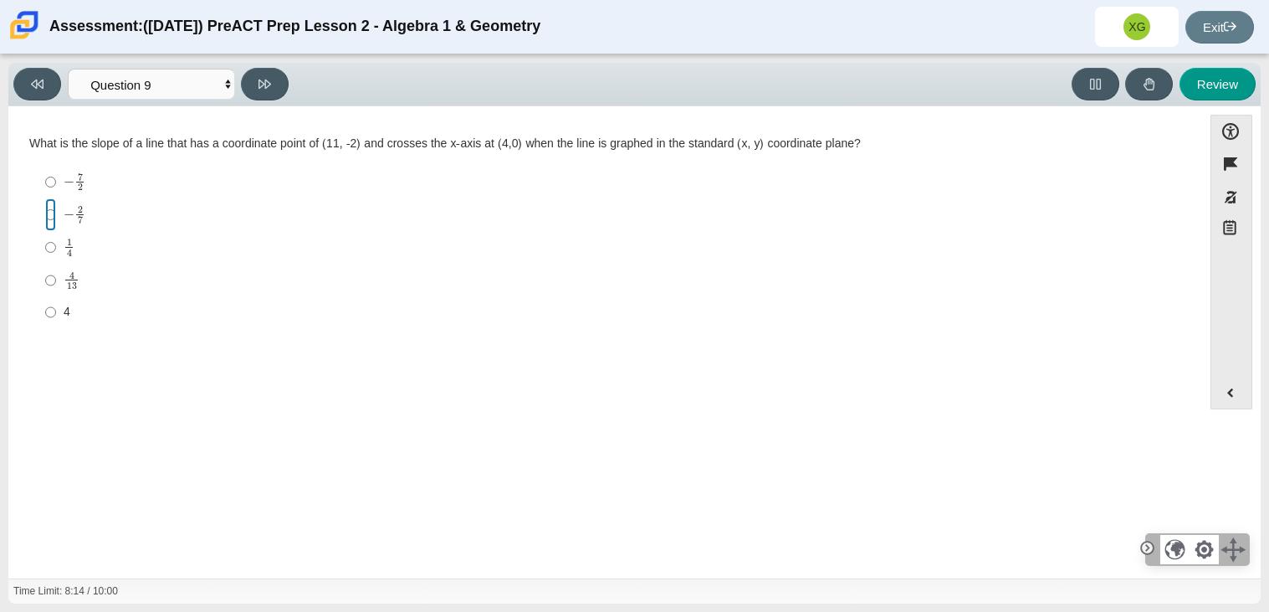
click at [47, 218] on input "− 2 7 negative 2 sevenths" at bounding box center [50, 214] width 11 height 33
radio input "true"
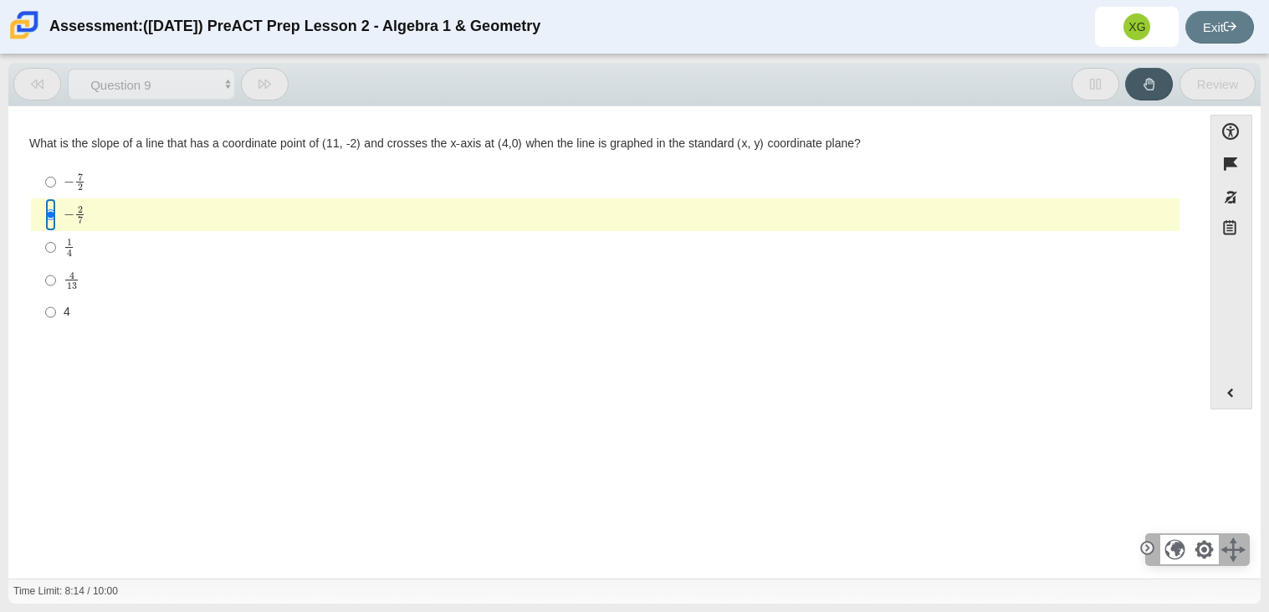
click at [54, 216] on input "− 2 7 negative 2 sevenths" at bounding box center [50, 214] width 11 height 33
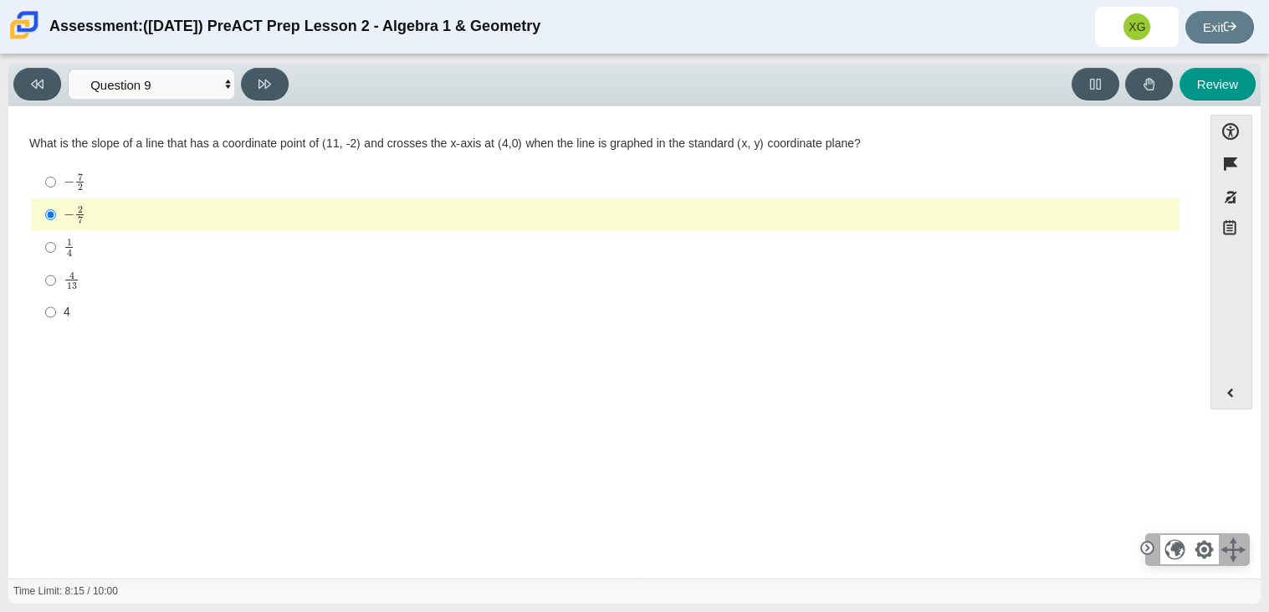
click at [258, 101] on div "Viewing Question 9 of 10 in Pacing Mode Questions Question 1 Question 2 Questio…" at bounding box center [634, 85] width 1252 height 44
click at [264, 83] on icon at bounding box center [265, 84] width 13 height 13
select select "96b71634-eacb-4f7e-8aef-411727d9bcba"
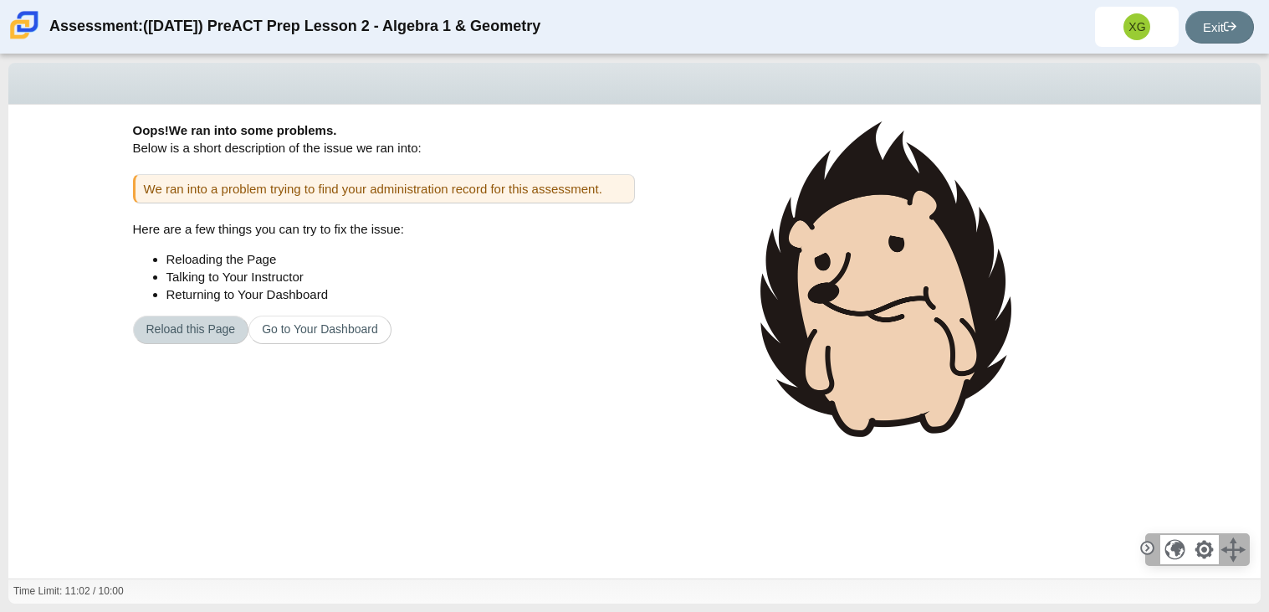
click at [234, 334] on button "Reload this Page" at bounding box center [191, 329] width 116 height 28
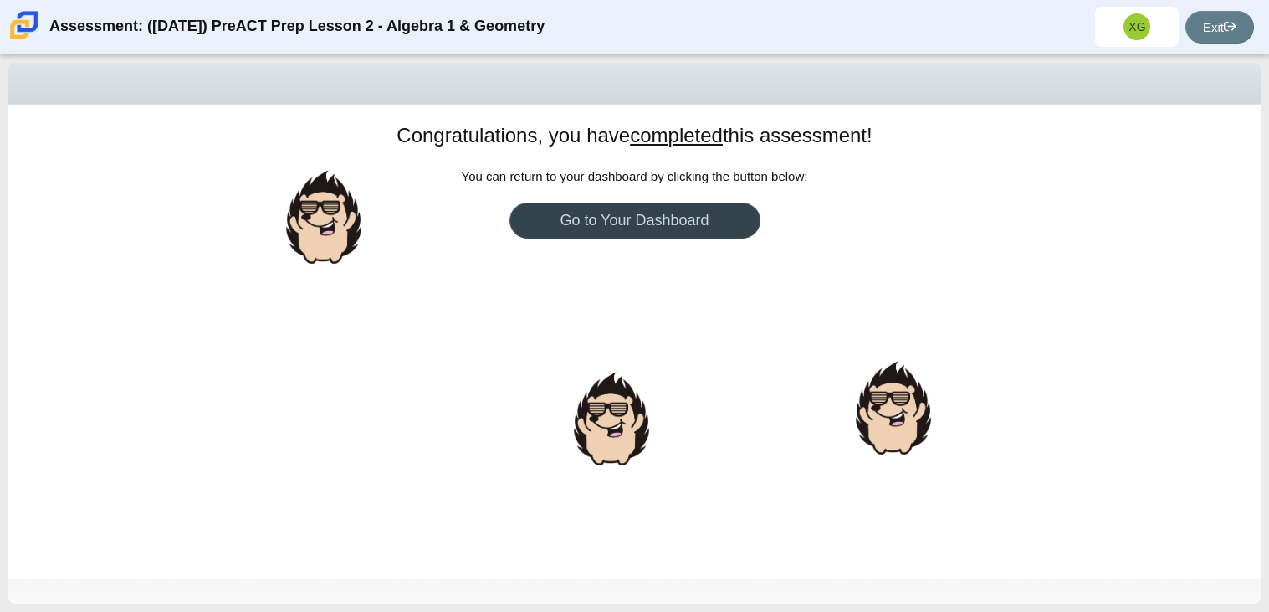
click at [604, 228] on link "Go to Your Dashboard" at bounding box center [635, 220] width 251 height 36
